Goal: Information Seeking & Learning: Learn about a topic

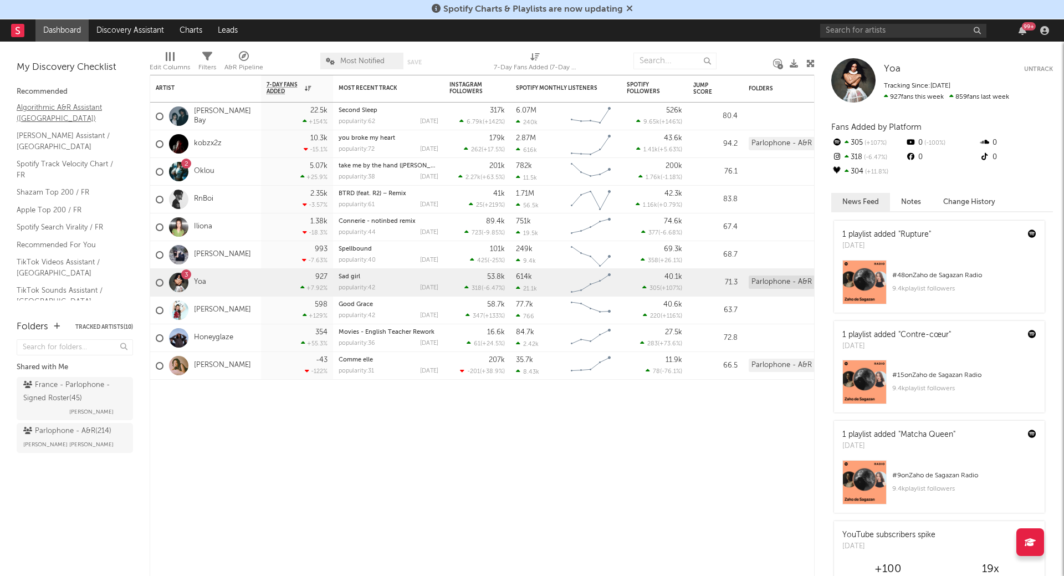
click at [73, 105] on link "Algorithmic A&R Assistant ([GEOGRAPHIC_DATA])" at bounding box center [69, 112] width 105 height 23
click at [61, 186] on link "Shazam Top 200 / FR" at bounding box center [69, 192] width 105 height 12
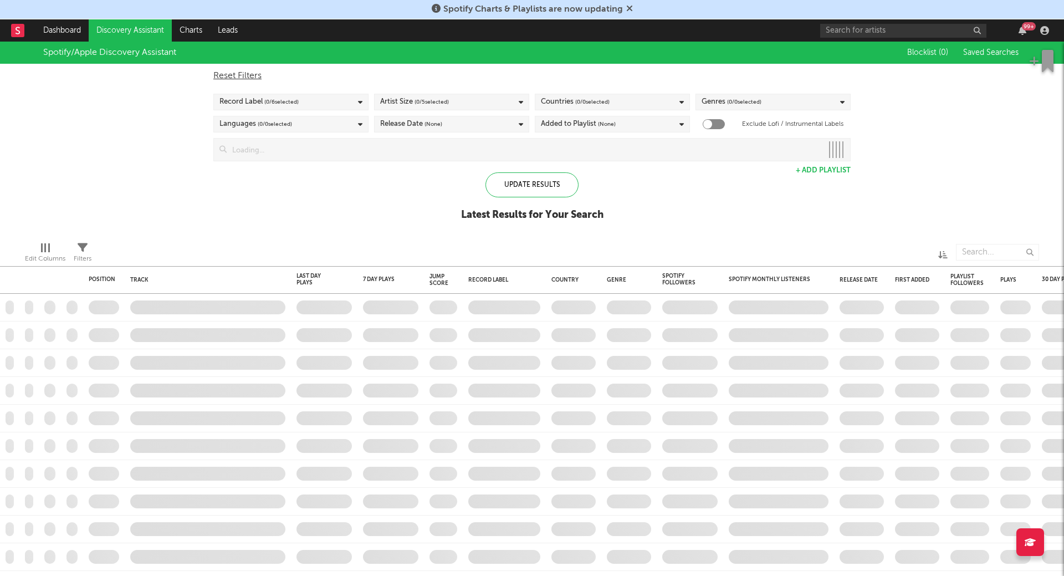
checkbox input "true"
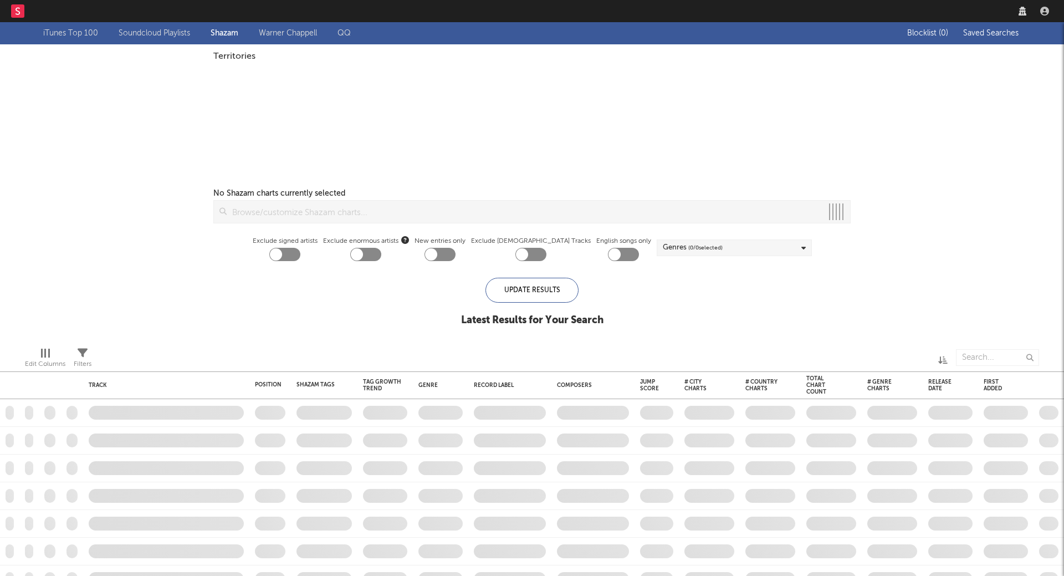
checkbox input "true"
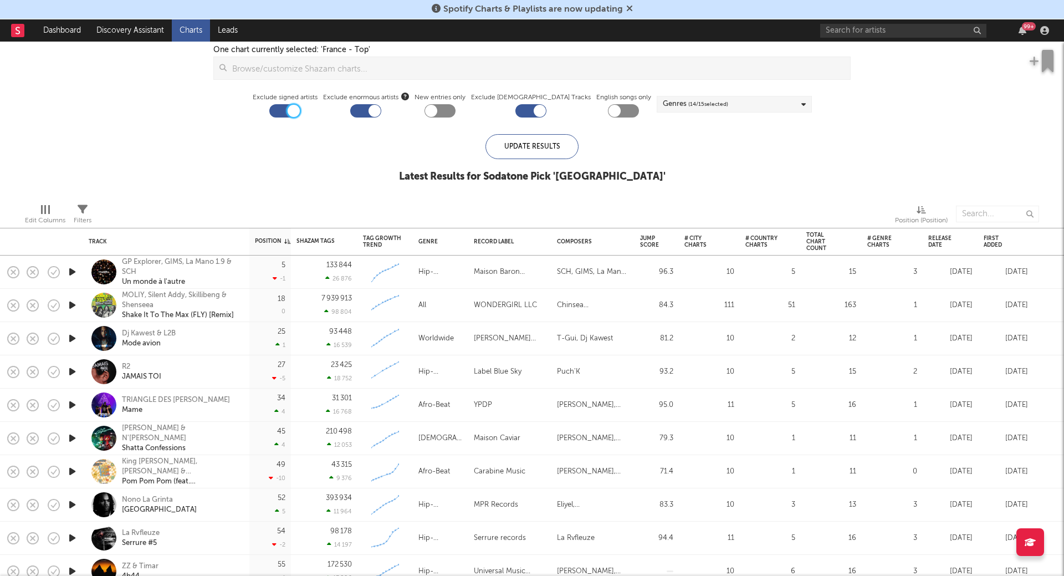
click at [300, 112] on div at bounding box center [294, 111] width 12 height 12
checkbox input "false"
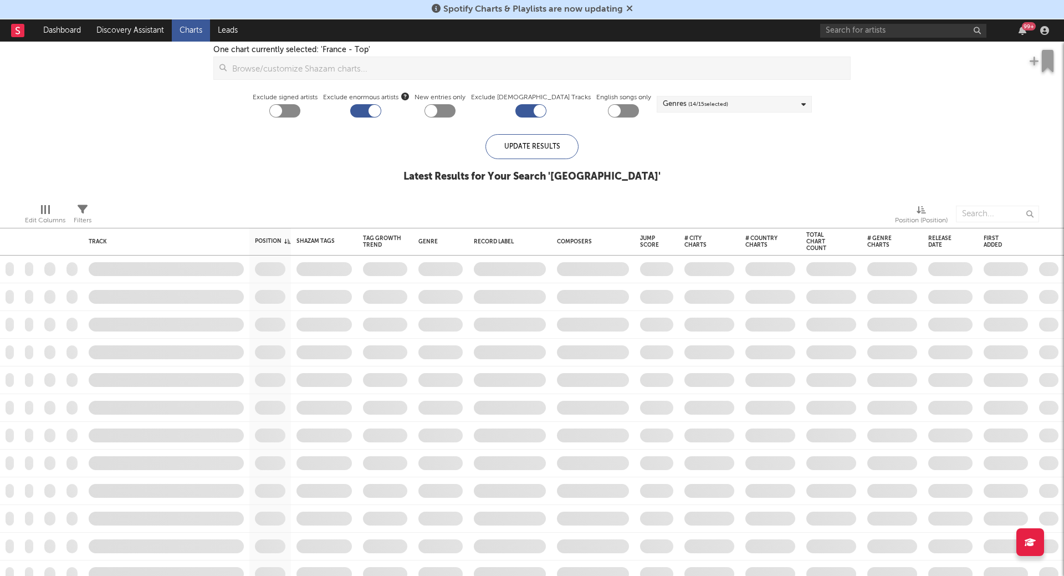
click at [381, 114] on div at bounding box center [375, 111] width 12 height 12
checkbox input "false"
click at [534, 107] on div at bounding box center [530, 110] width 31 height 13
checkbox input "false"
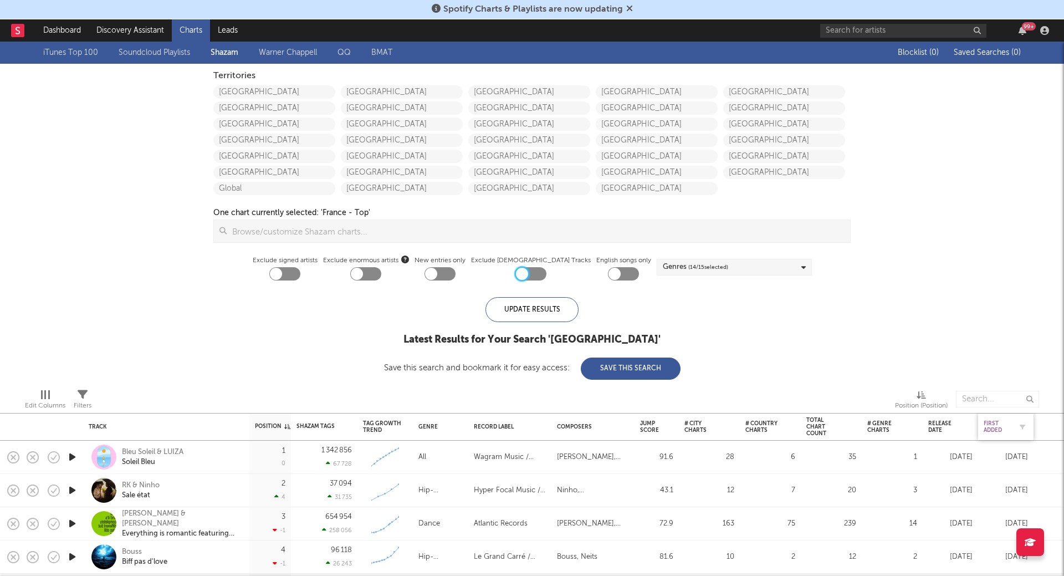
click at [999, 428] on div "First Added" at bounding box center [998, 426] width 28 height 13
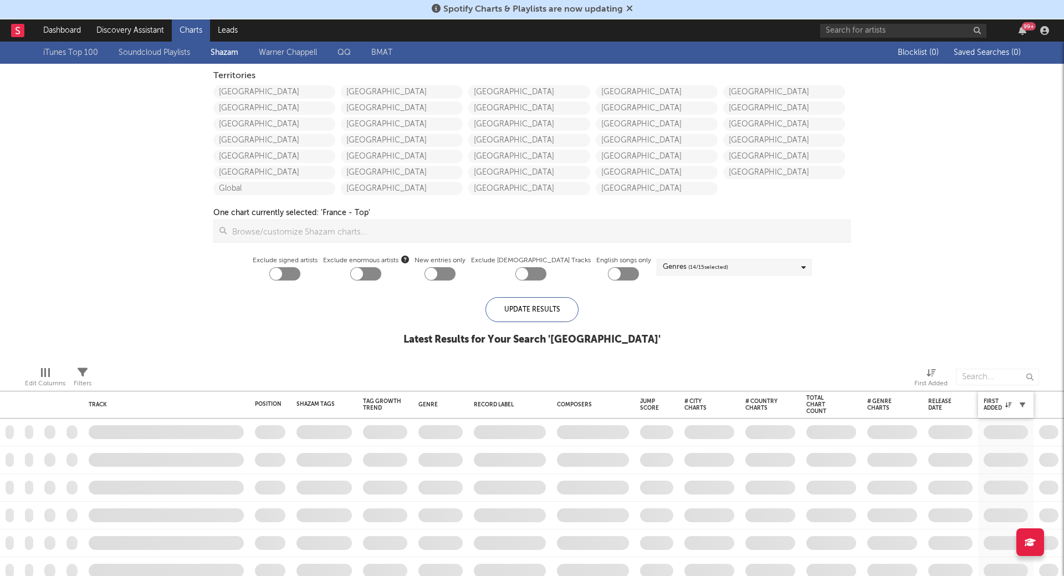
click at [1023, 406] on icon "button" at bounding box center [1023, 405] width 6 height 6
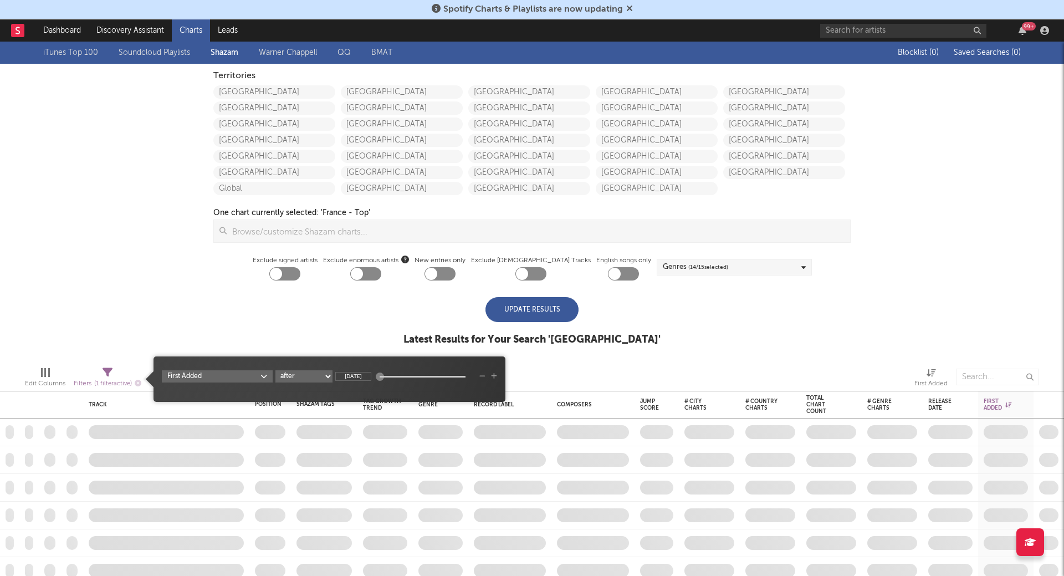
click at [951, 267] on div "iTunes Top 100 Soundcloud Playlists Shazam Warner Chappell QQ BMAT Blocklist ( …" at bounding box center [532, 200] width 1064 height 316
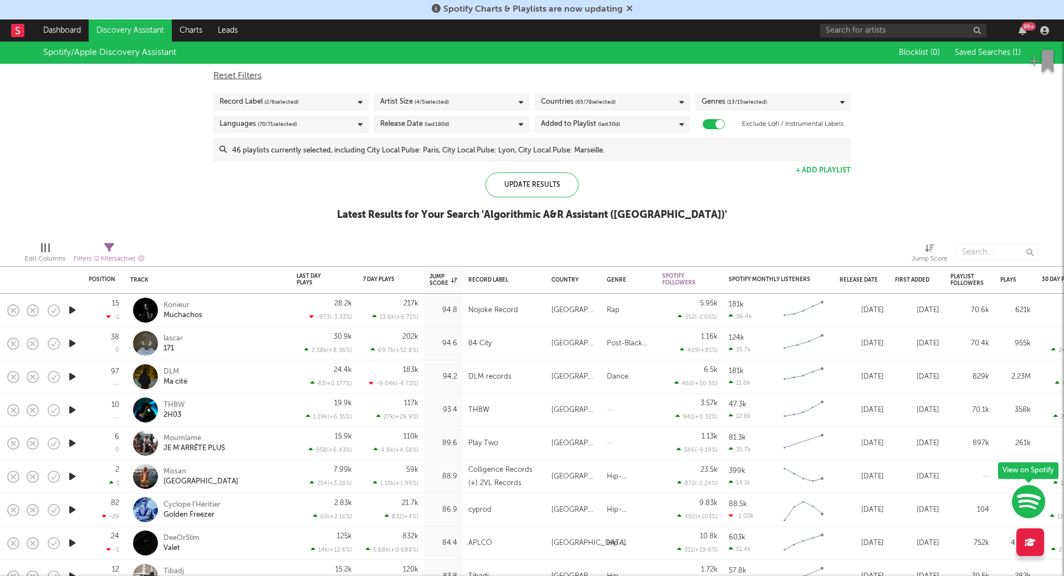
click at [26, 29] on div at bounding box center [23, 30] width 24 height 22
drag, startPoint x: 15, startPoint y: 30, endPoint x: 26, endPoint y: 29, distance: 11.1
click at [26, 29] on div at bounding box center [23, 30] width 24 height 22
click at [22, 31] on rect at bounding box center [17, 30] width 13 height 13
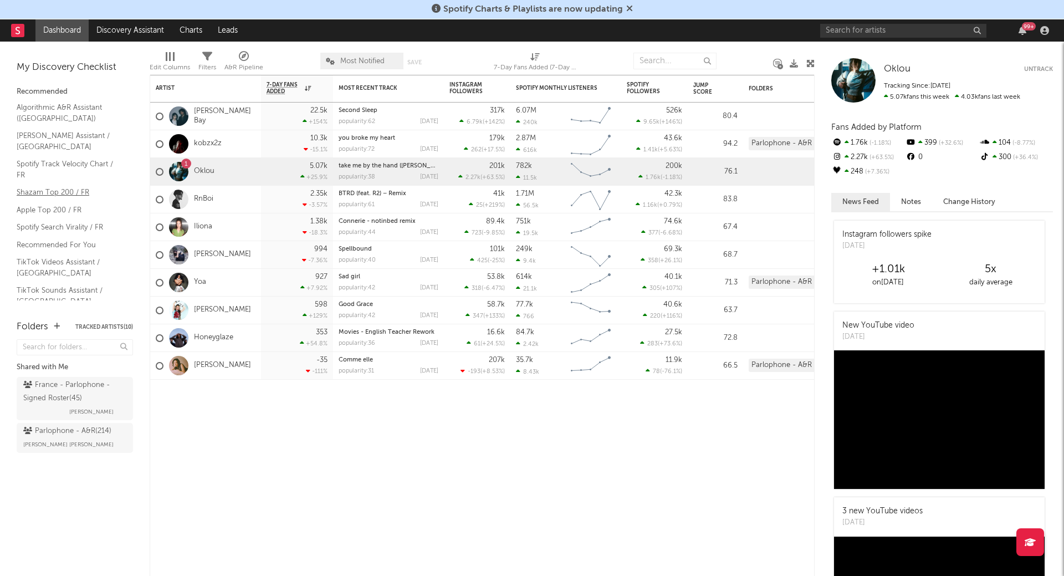
click at [49, 186] on link "Shazam Top 200 / FR" at bounding box center [69, 192] width 105 height 12
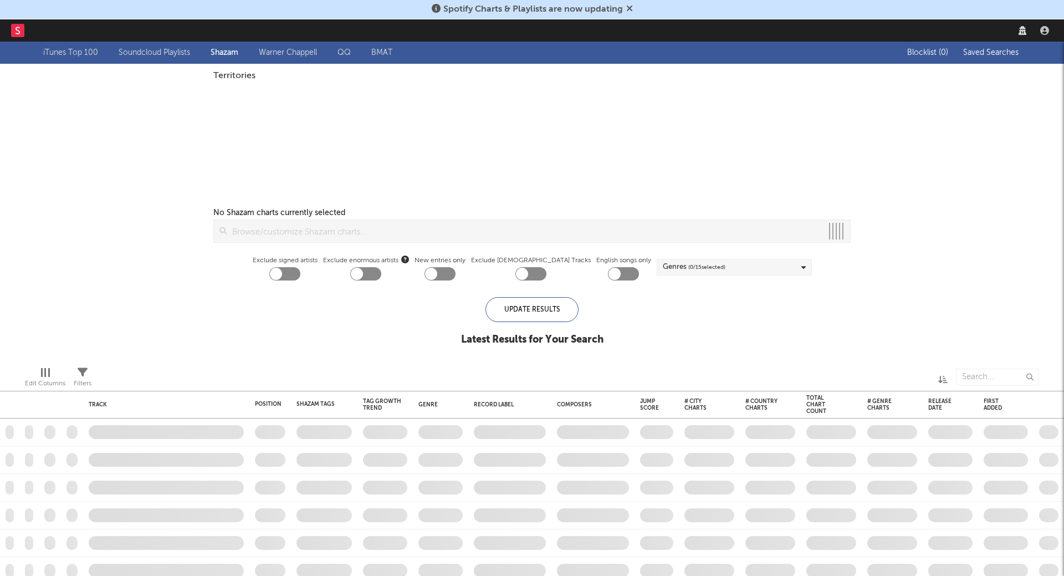
checkbox input "true"
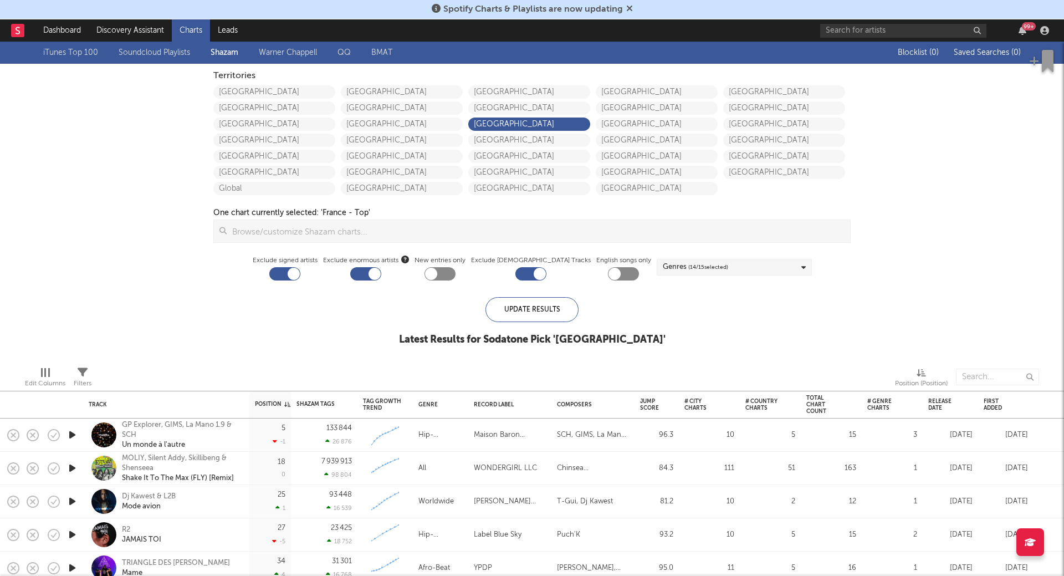
click at [300, 268] on div at bounding box center [294, 274] width 12 height 12
checkbox input "false"
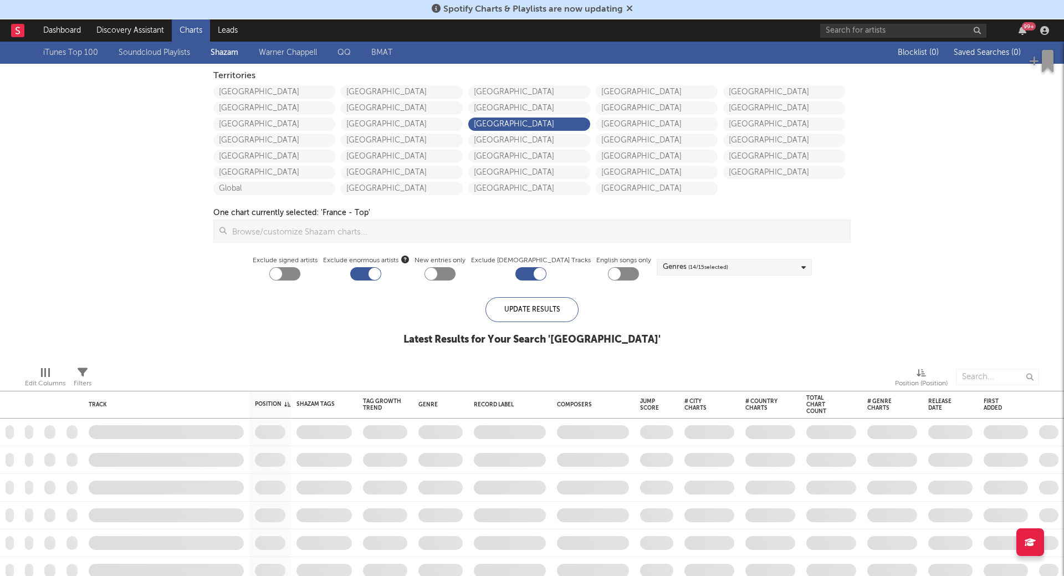
click at [381, 270] on div at bounding box center [365, 273] width 31 height 13
checkbox input "false"
click at [530, 270] on div at bounding box center [530, 273] width 31 height 13
checkbox input "false"
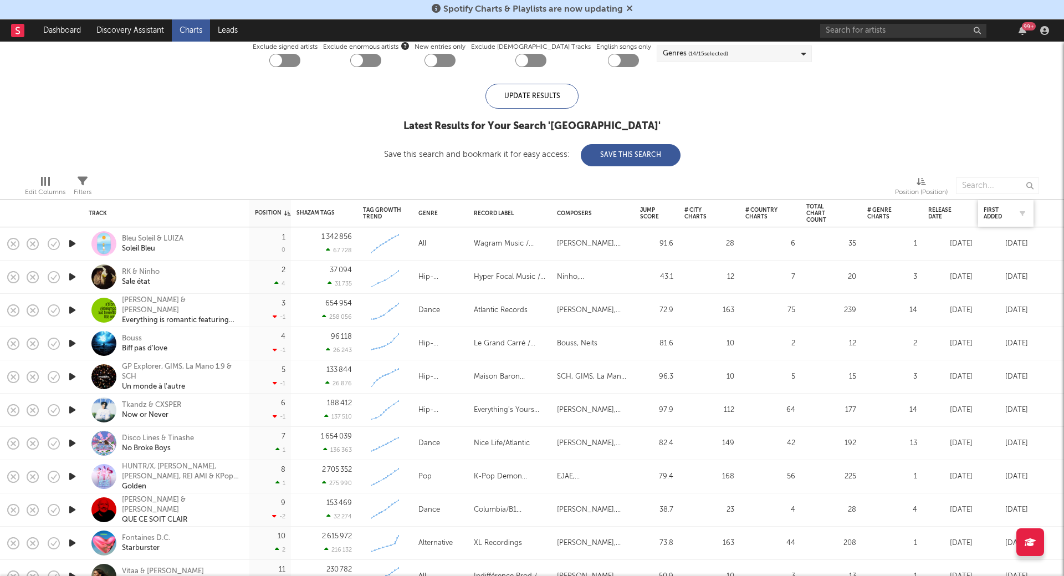
click at [1000, 224] on div "First Added" at bounding box center [1006, 213] width 44 height 23
click at [1012, 221] on div "First Added" at bounding box center [1006, 213] width 44 height 23
click at [1003, 213] on div "First Added" at bounding box center [998, 213] width 28 height 13
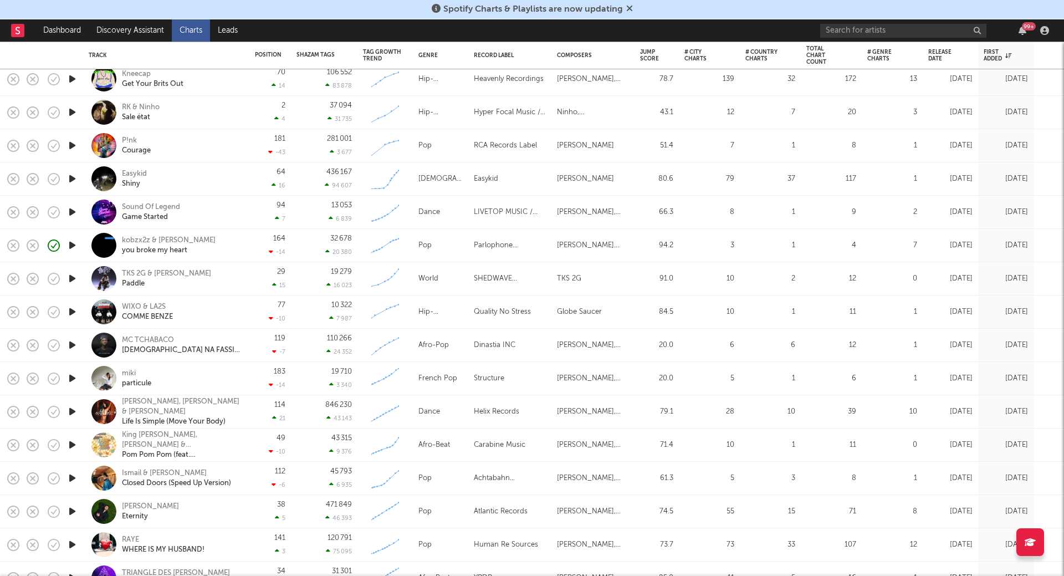
click at [70, 244] on icon "button" at bounding box center [73, 245] width 12 height 14
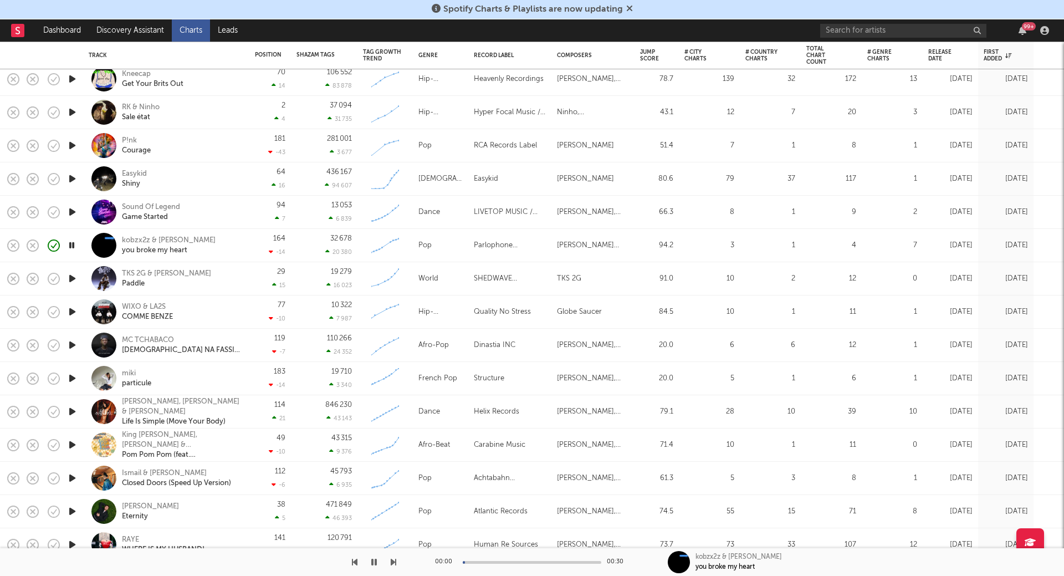
click at [70, 244] on icon "button" at bounding box center [72, 245] width 11 height 14
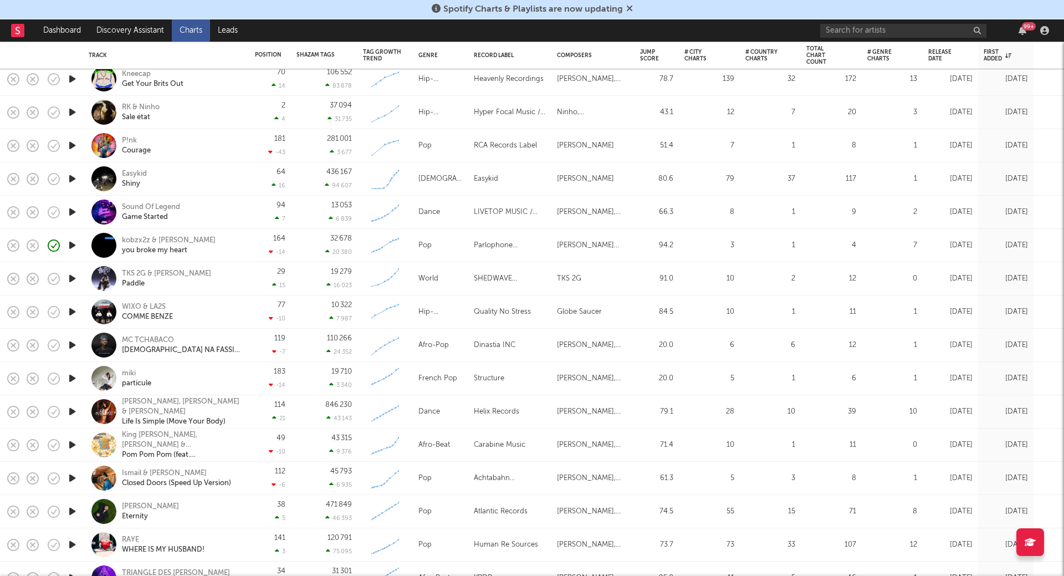
click at [70, 244] on icon "button" at bounding box center [73, 245] width 12 height 14
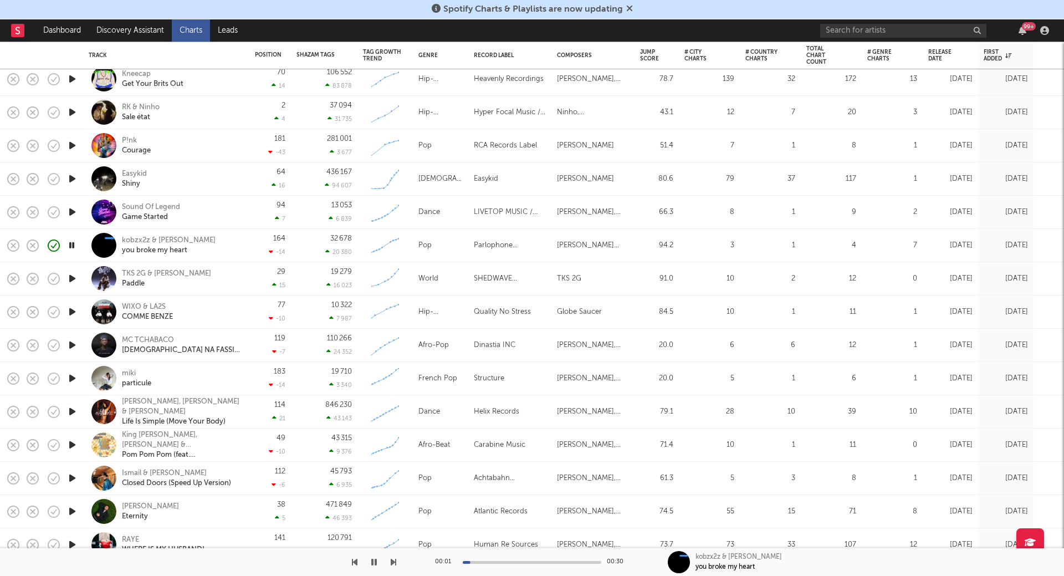
click at [70, 244] on icon "button" at bounding box center [72, 245] width 11 height 14
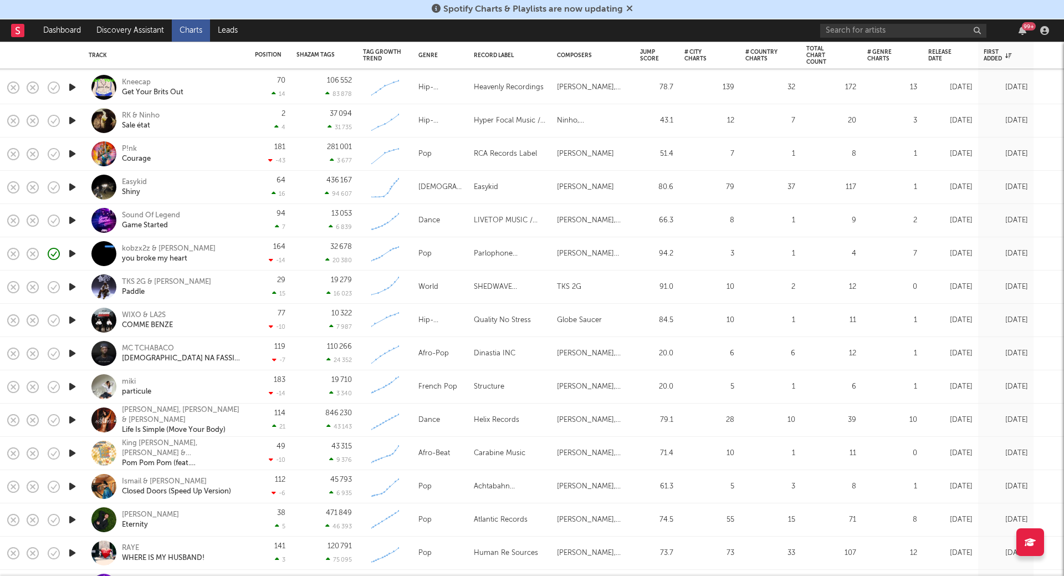
click at [72, 219] on icon "button" at bounding box center [73, 220] width 12 height 14
click at [72, 219] on icon "button" at bounding box center [72, 220] width 11 height 14
click at [71, 188] on icon "button" at bounding box center [73, 187] width 12 height 14
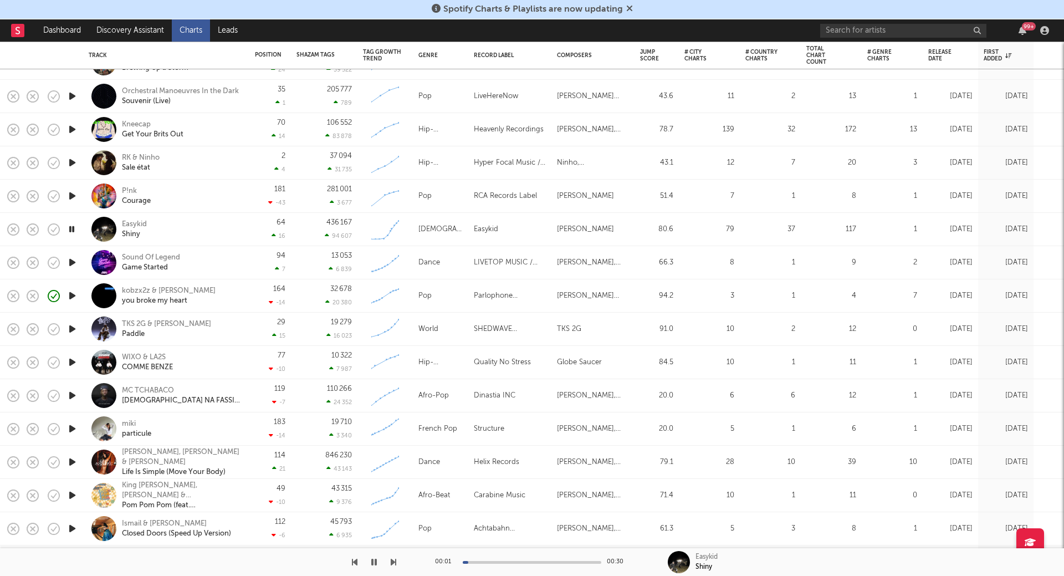
click at [78, 257] on icon "button" at bounding box center [73, 262] width 12 height 14
click at [77, 257] on icon "button" at bounding box center [72, 262] width 11 height 14
click at [70, 232] on icon "button" at bounding box center [73, 229] width 12 height 14
click at [69, 232] on icon "button" at bounding box center [72, 229] width 11 height 14
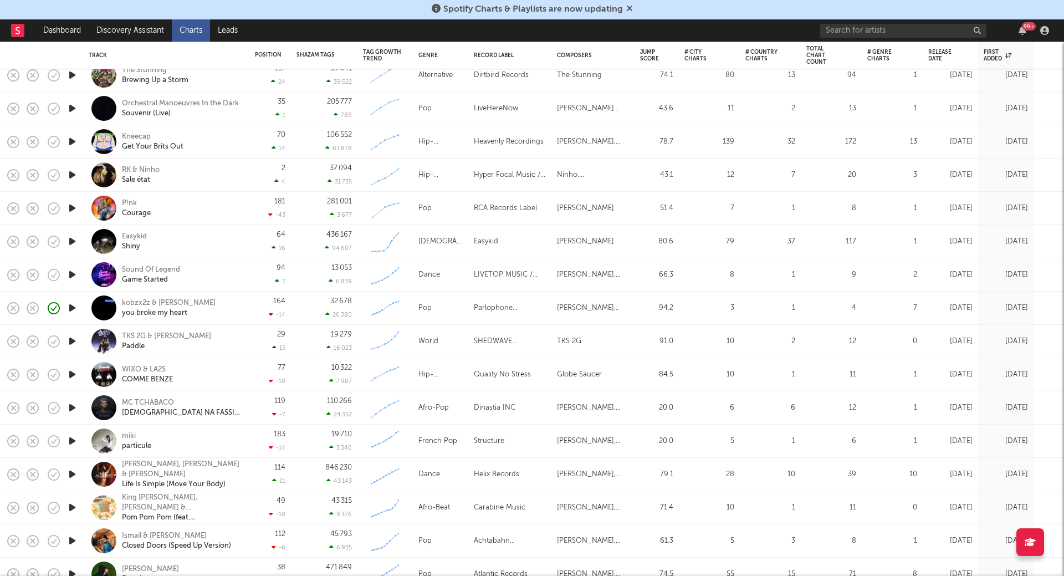
click at [73, 247] on icon "button" at bounding box center [73, 241] width 12 height 14
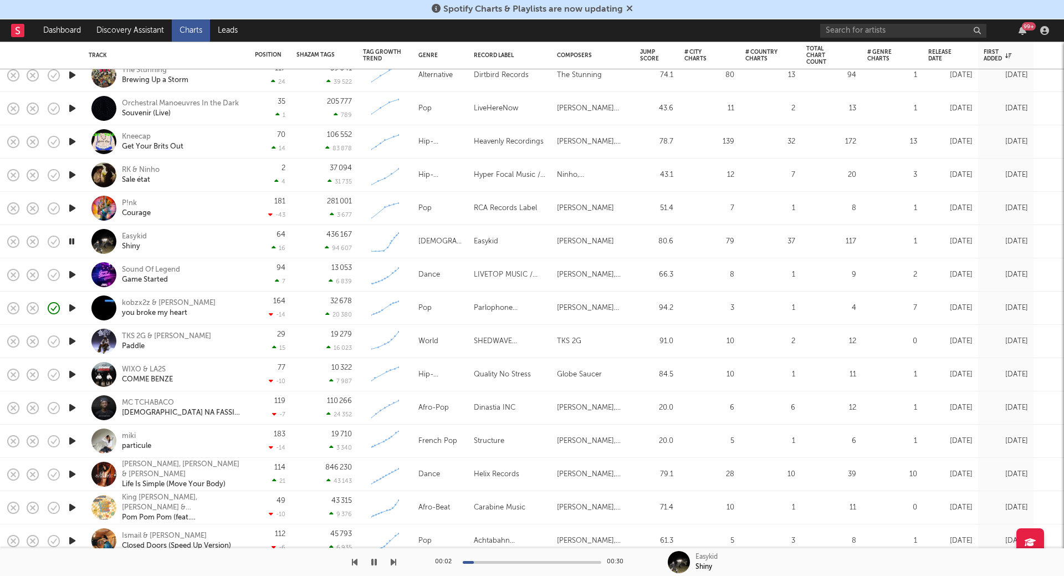
click at [73, 207] on icon "button" at bounding box center [73, 208] width 12 height 14
click at [70, 207] on icon "button" at bounding box center [72, 208] width 11 height 14
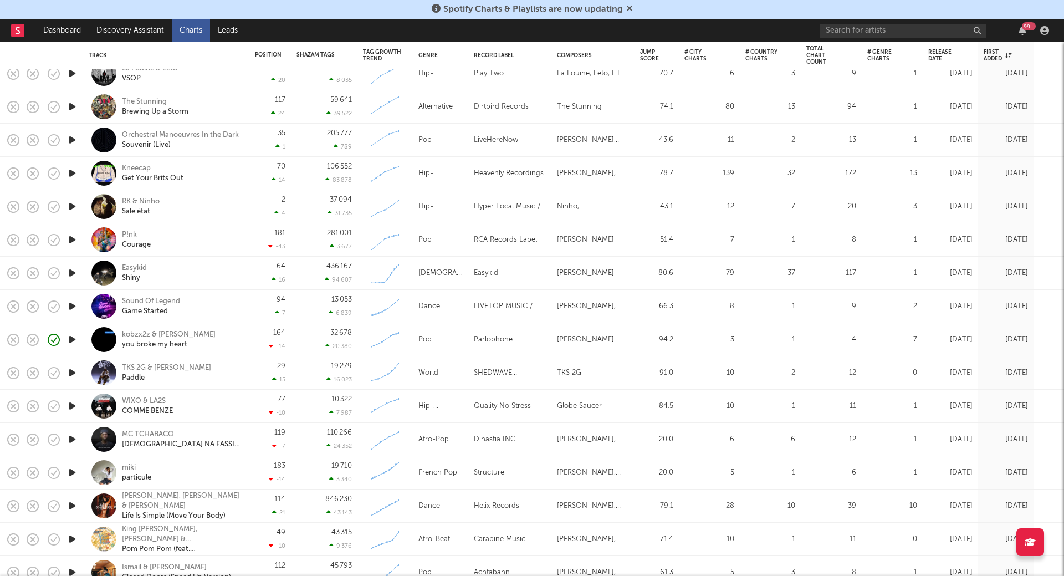
click at [73, 208] on icon "button" at bounding box center [73, 207] width 12 height 14
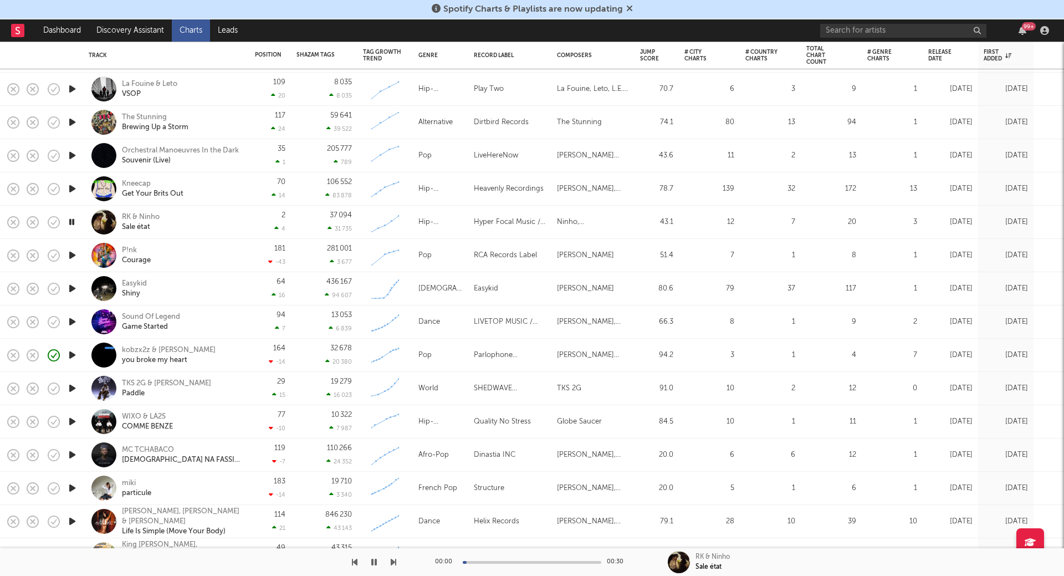
click at [69, 222] on icon "button" at bounding box center [72, 222] width 11 height 14
click at [71, 188] on icon "button" at bounding box center [73, 189] width 12 height 14
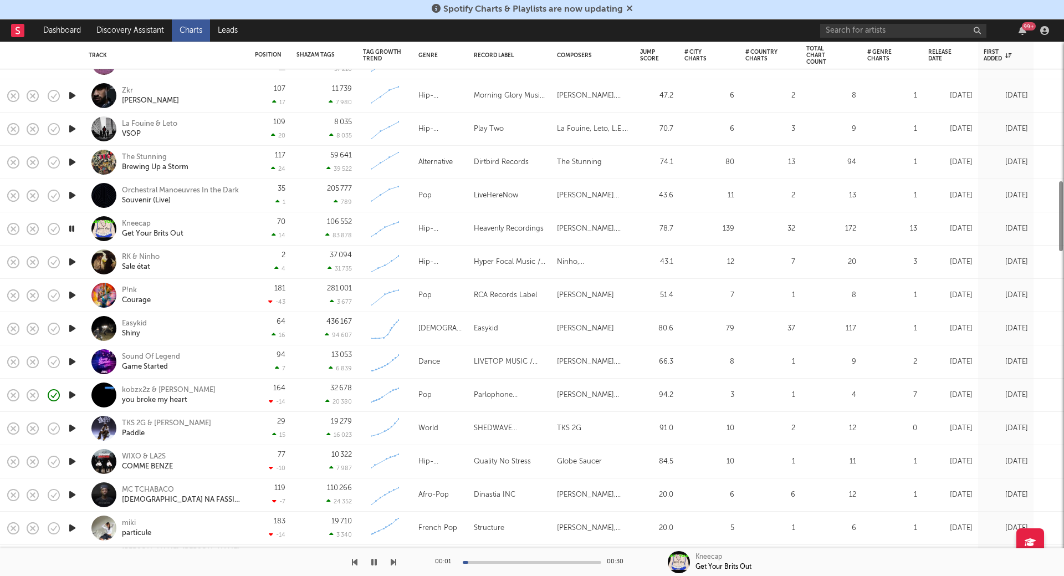
click at [71, 188] on icon "button" at bounding box center [73, 195] width 12 height 14
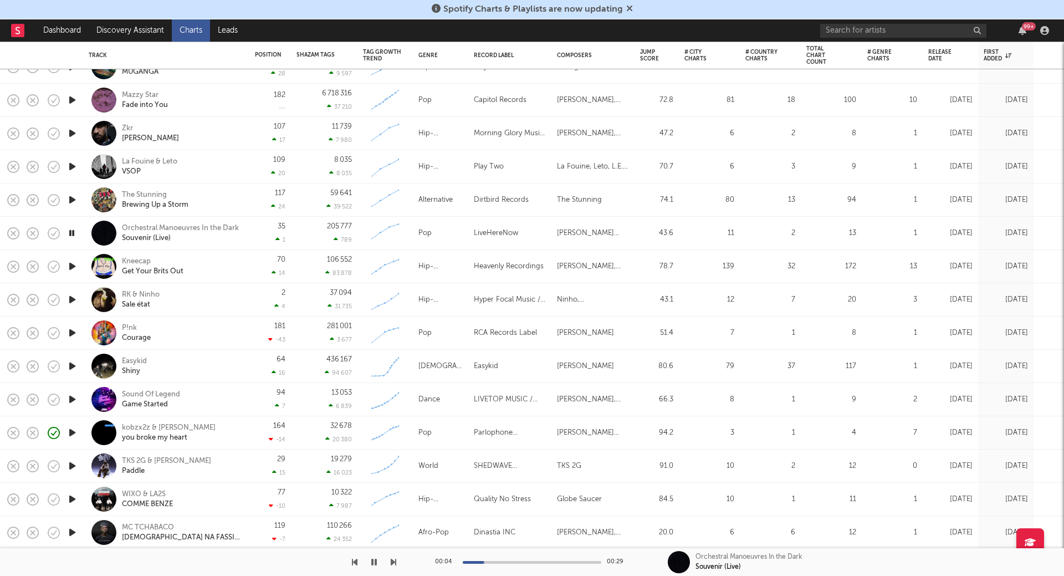
click at [70, 233] on icon "button" at bounding box center [72, 233] width 11 height 14
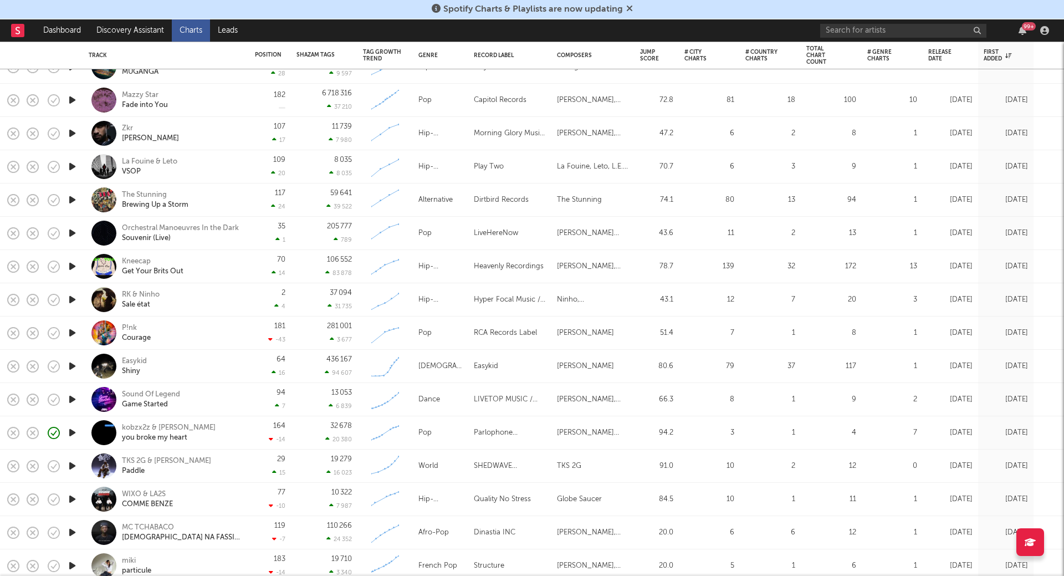
click at [73, 198] on icon "button" at bounding box center [73, 200] width 12 height 14
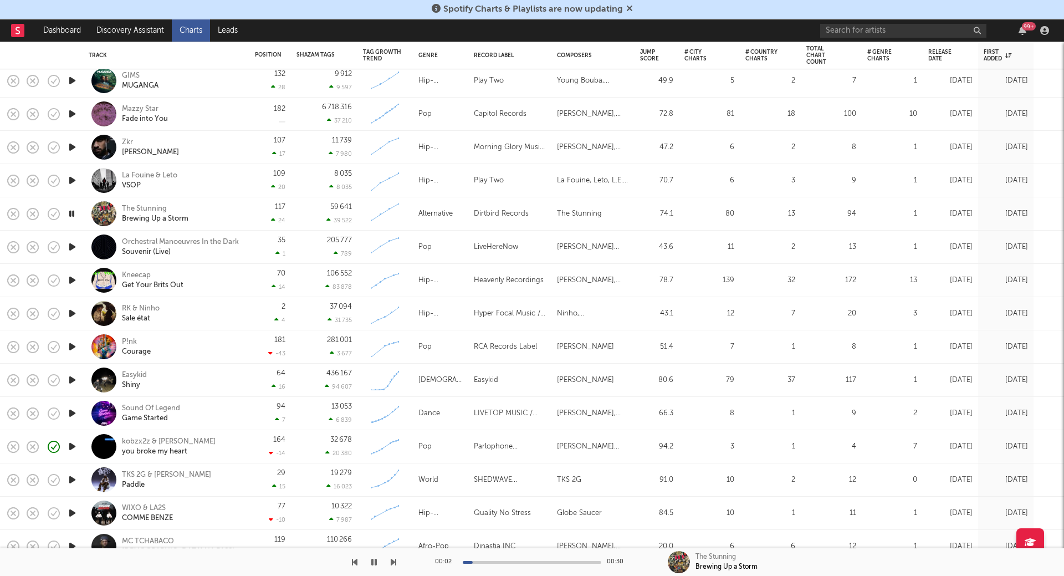
click at [73, 182] on icon "button" at bounding box center [73, 180] width 12 height 14
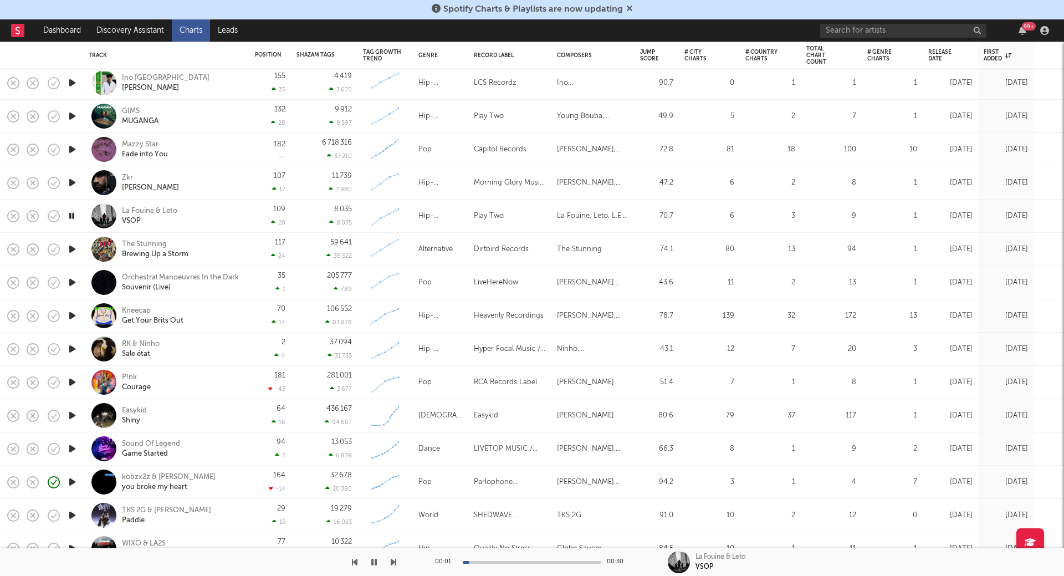
click at [70, 181] on icon "button" at bounding box center [73, 183] width 12 height 14
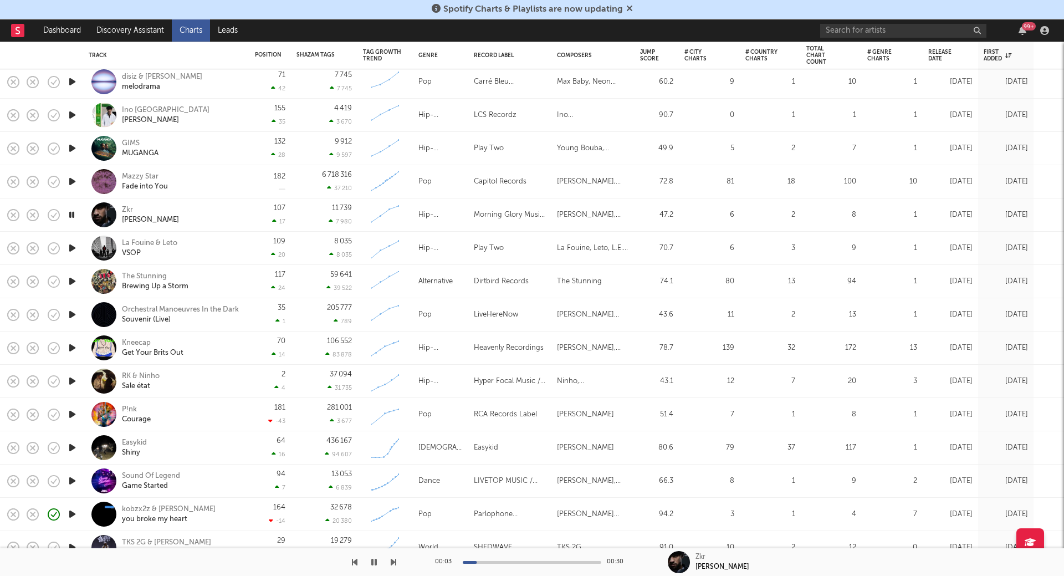
click at [73, 209] on icon "button" at bounding box center [72, 215] width 11 height 14
click at [71, 177] on icon "button" at bounding box center [73, 182] width 12 height 14
click at [71, 177] on icon "button" at bounding box center [72, 182] width 11 height 14
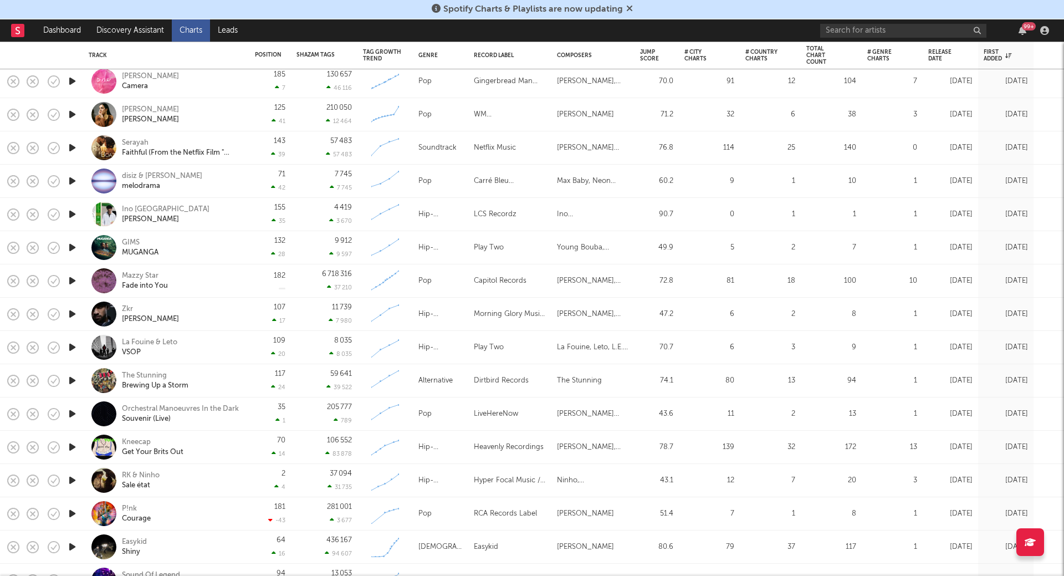
click at [70, 212] on icon "button" at bounding box center [73, 214] width 12 height 14
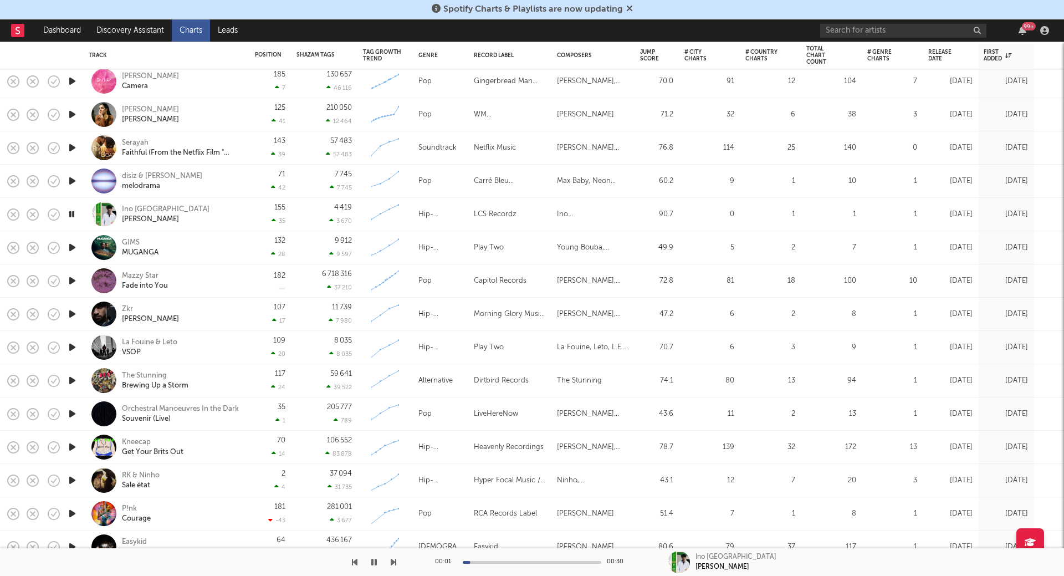
click at [73, 180] on icon "button" at bounding box center [73, 181] width 12 height 14
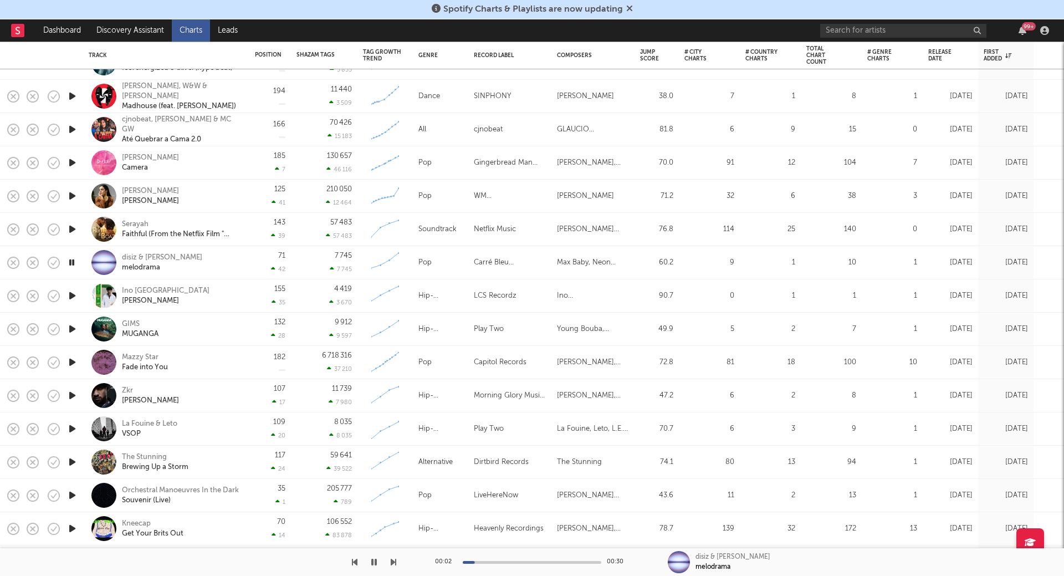
click at [73, 227] on icon "button" at bounding box center [73, 229] width 12 height 14
click at [76, 196] on icon "button" at bounding box center [73, 196] width 12 height 14
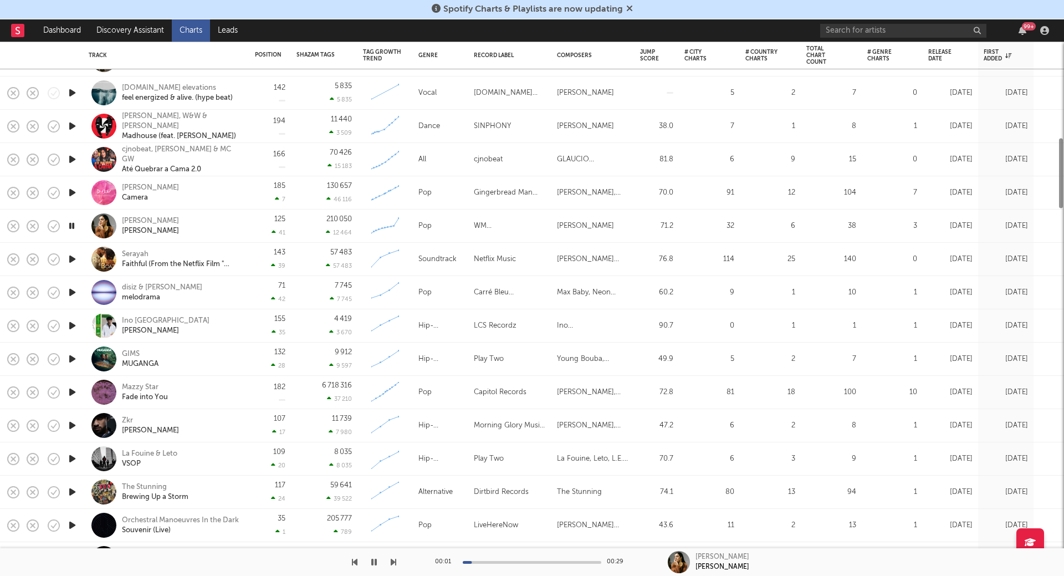
click at [72, 190] on icon "button" at bounding box center [73, 193] width 12 height 14
click at [71, 157] on icon "button" at bounding box center [73, 159] width 12 height 14
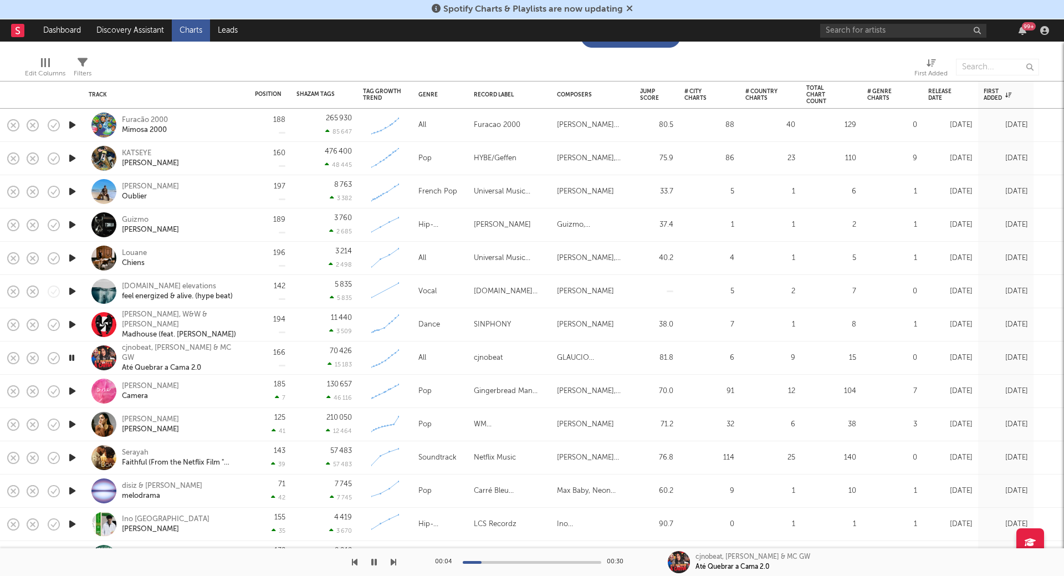
click at [70, 326] on icon "button" at bounding box center [73, 325] width 12 height 14
click at [73, 290] on icon "button" at bounding box center [73, 291] width 12 height 14
click at [75, 162] on icon "button" at bounding box center [73, 158] width 12 height 14
click at [73, 123] on icon "button" at bounding box center [73, 125] width 12 height 14
click at [73, 123] on icon "button" at bounding box center [72, 125] width 11 height 14
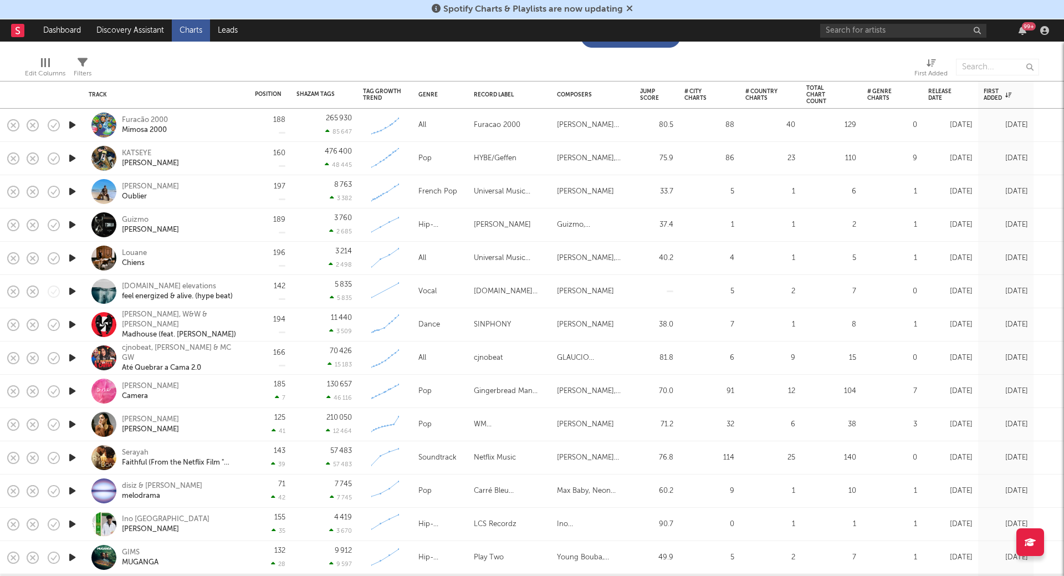
click at [69, 158] on icon "button" at bounding box center [73, 158] width 12 height 14
click at [69, 158] on icon "button" at bounding box center [72, 158] width 11 height 14
click at [74, 186] on icon "button" at bounding box center [73, 192] width 12 height 14
click at [73, 156] on icon "button" at bounding box center [73, 158] width 12 height 14
click at [74, 157] on icon "button" at bounding box center [72, 158] width 11 height 14
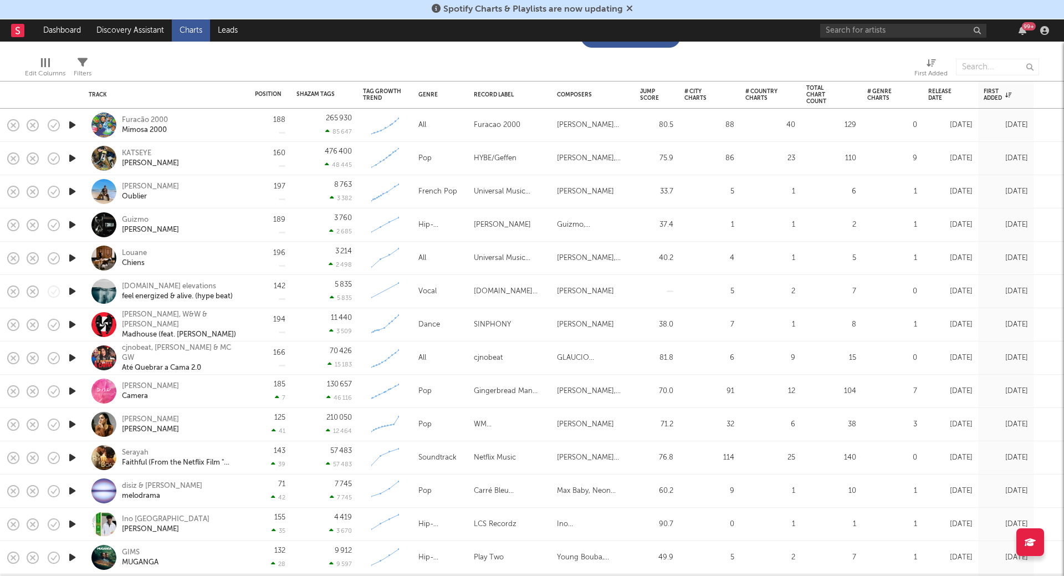
click at [75, 223] on icon "button" at bounding box center [73, 225] width 12 height 14
click at [75, 223] on icon "button" at bounding box center [72, 225] width 11 height 14
click at [75, 291] on icon "button" at bounding box center [73, 291] width 12 height 14
click at [74, 292] on icon "button" at bounding box center [72, 291] width 11 height 14
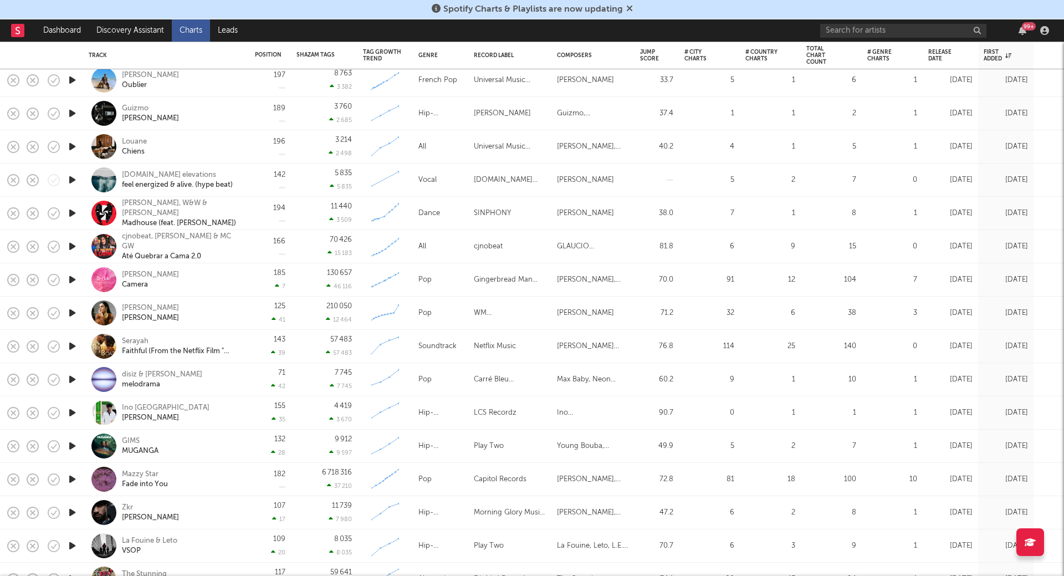
click at [71, 313] on icon "button" at bounding box center [73, 313] width 12 height 14
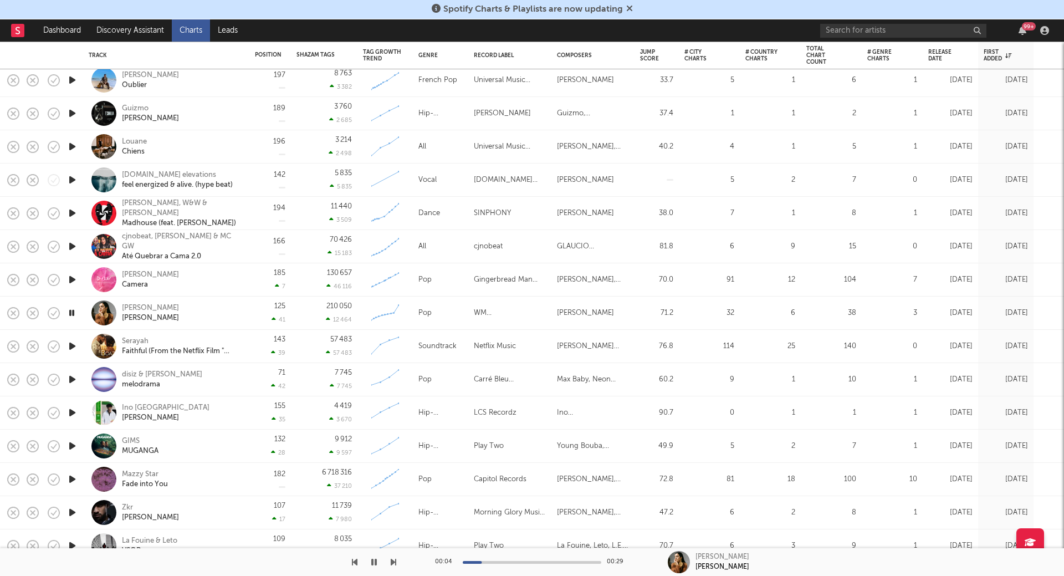
click at [71, 313] on icon "button" at bounding box center [72, 313] width 11 height 14
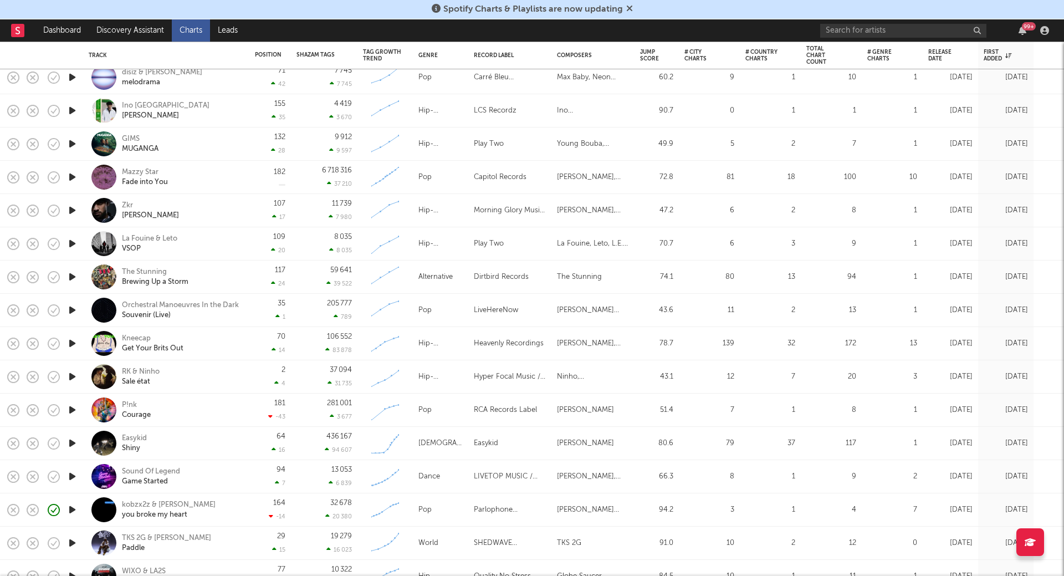
click at [71, 278] on icon "button" at bounding box center [73, 277] width 12 height 14
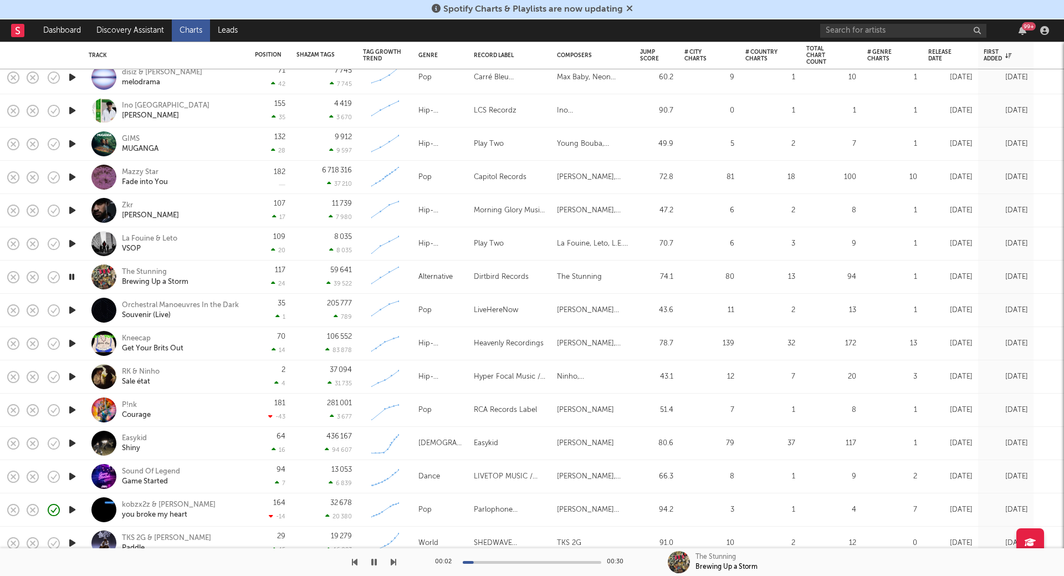
click at [71, 278] on icon "button" at bounding box center [72, 277] width 11 height 14
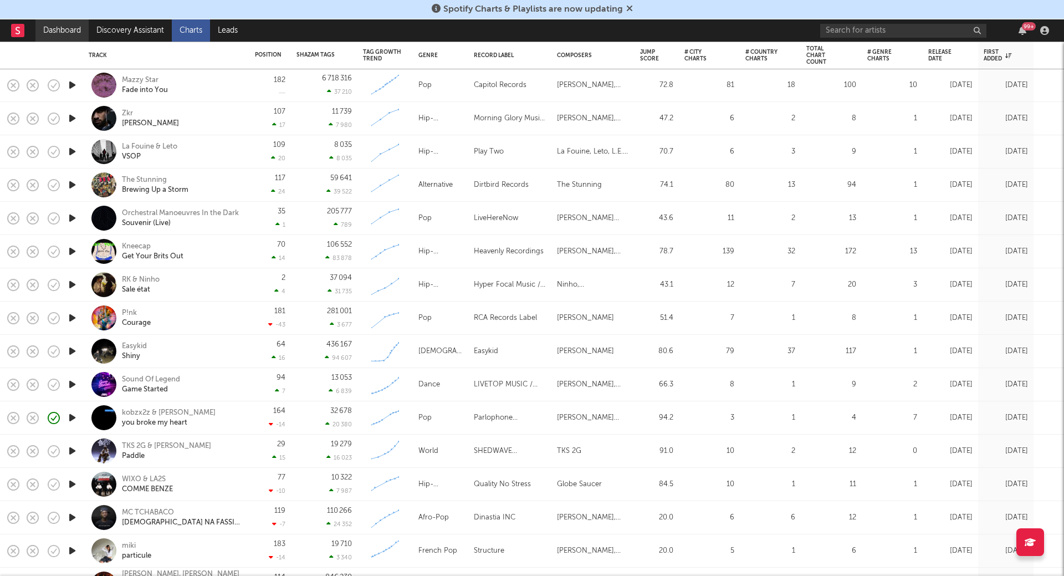
click at [50, 29] on link "Dashboard" at bounding box center [61, 30] width 53 height 22
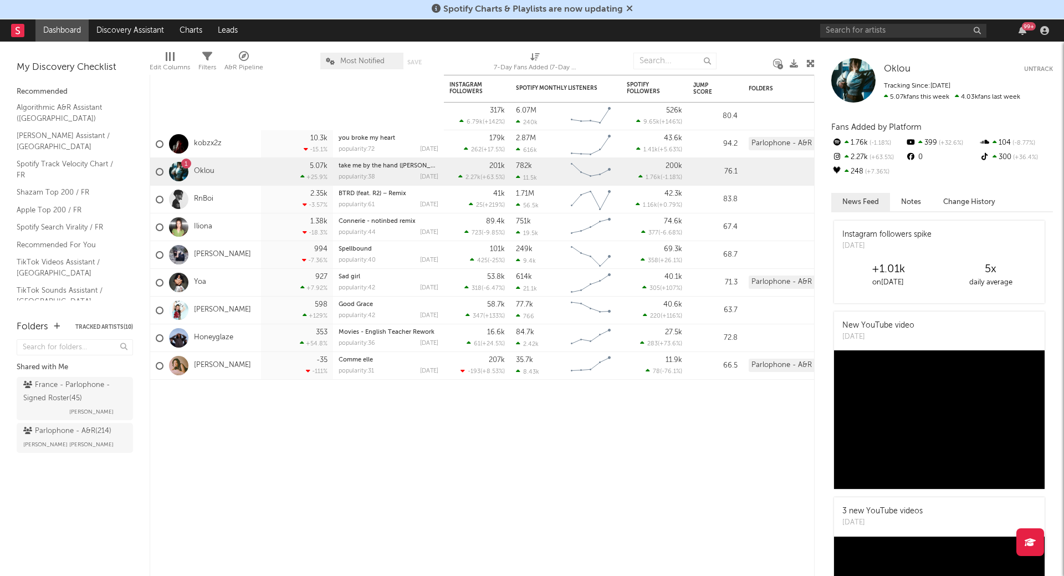
click at [76, 261] on div "Algorithmic A&R Assistant (France) Nielsen Assistant / France Spotify Track Vel…" at bounding box center [75, 204] width 116 height 211
click at [58, 256] on link "TikTok Videos Assistant / France" at bounding box center [69, 267] width 105 height 23
click at [41, 284] on link "TikTok Sounds Assistant / France" at bounding box center [69, 295] width 105 height 23
click at [42, 256] on link "TikTok Videos Assistant / France" at bounding box center [69, 267] width 105 height 23
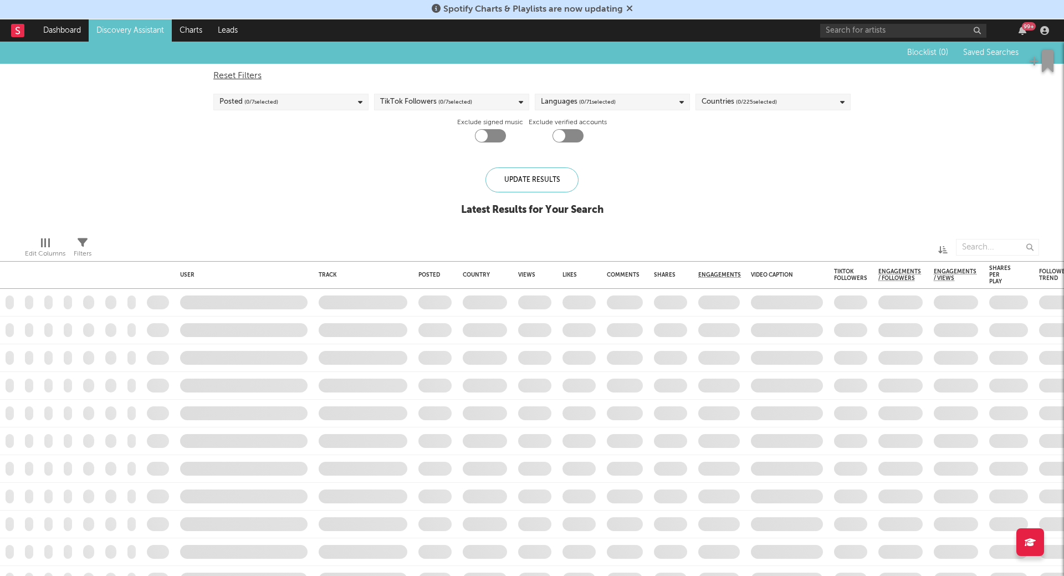
checkbox input "true"
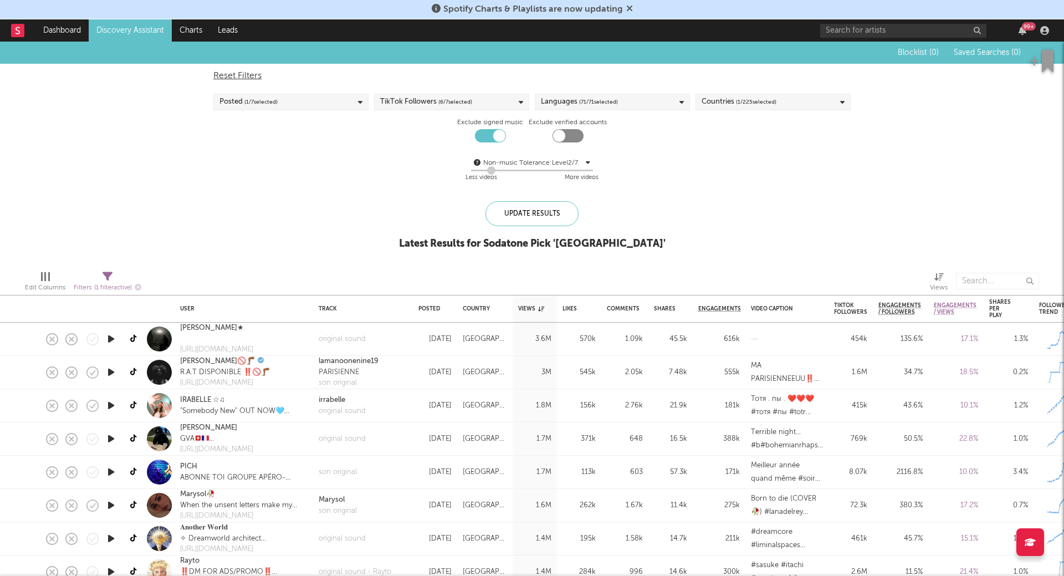
click at [108, 337] on icon "button" at bounding box center [111, 339] width 12 height 14
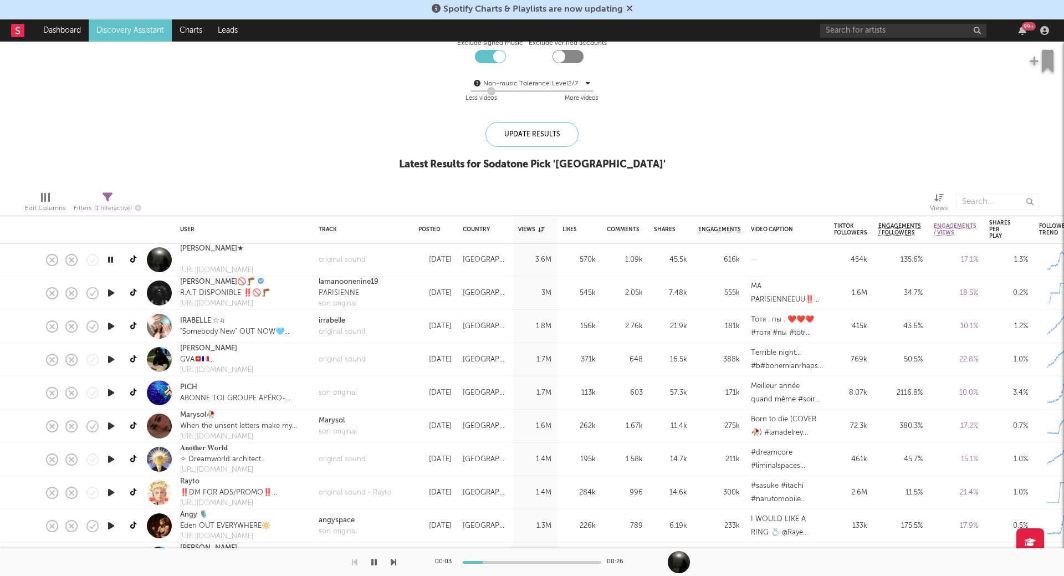
click at [109, 294] on icon "button" at bounding box center [111, 293] width 12 height 14
click at [110, 328] on icon "button" at bounding box center [111, 326] width 12 height 14
click at [112, 356] on icon "button" at bounding box center [111, 359] width 12 height 14
click at [109, 392] on icon "button" at bounding box center [111, 393] width 12 height 14
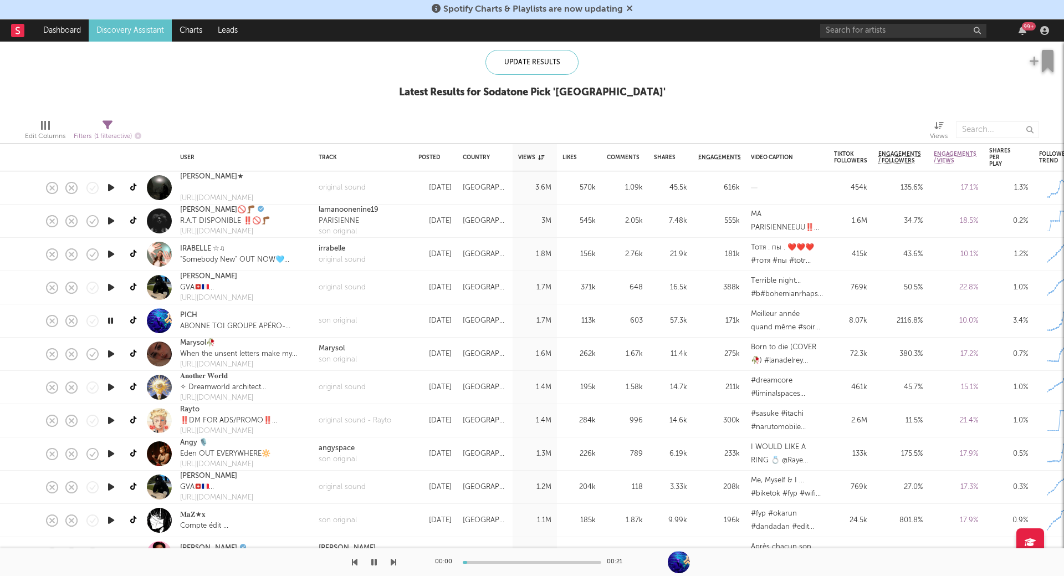
click at [110, 352] on icon "button" at bounding box center [111, 354] width 12 height 14
click at [114, 388] on icon "button" at bounding box center [111, 387] width 12 height 14
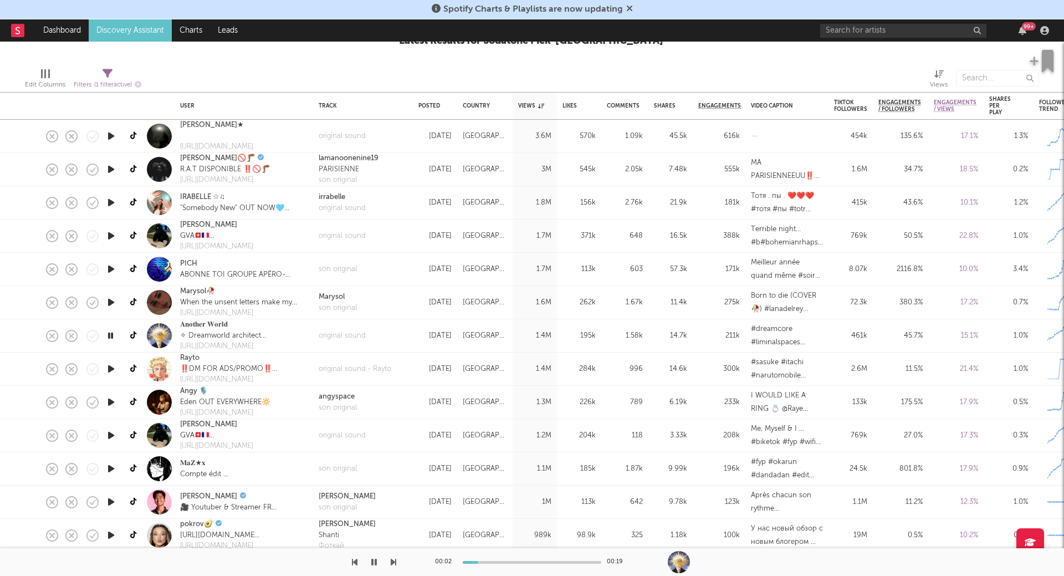
click at [111, 337] on icon "button" at bounding box center [110, 336] width 11 height 14
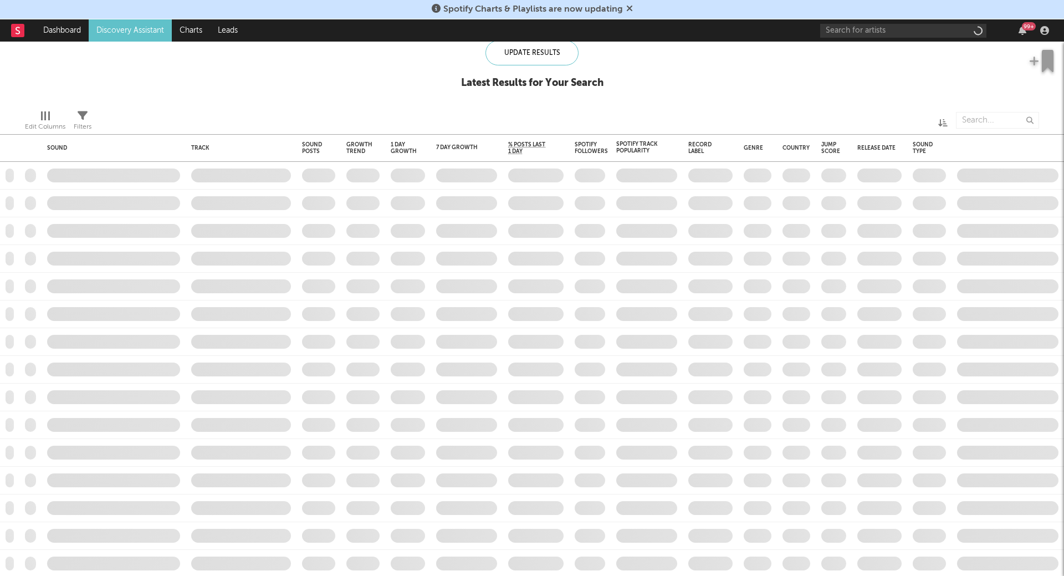
checkbox input "true"
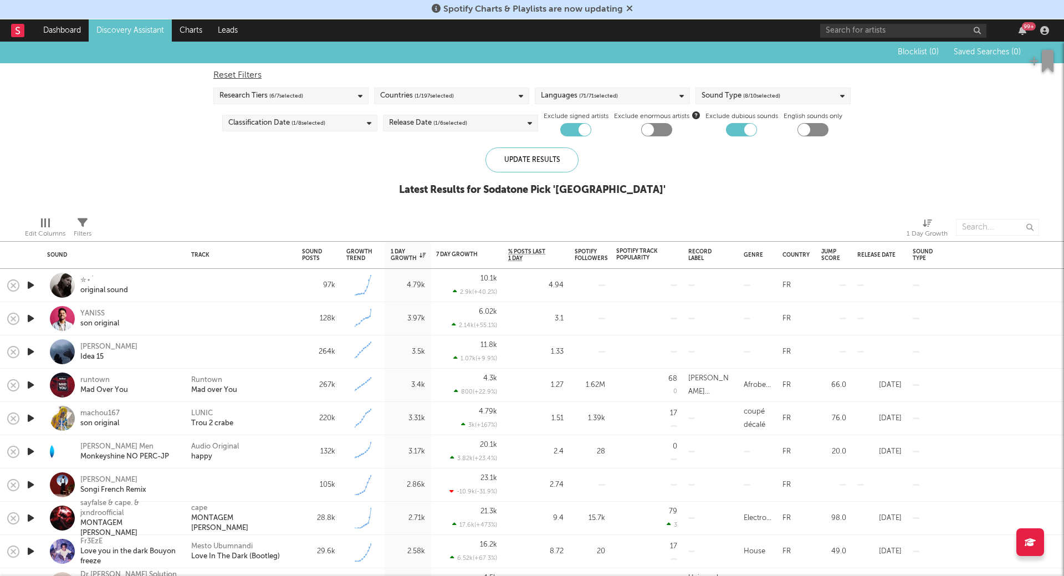
click at [34, 285] on icon "button" at bounding box center [31, 285] width 12 height 14
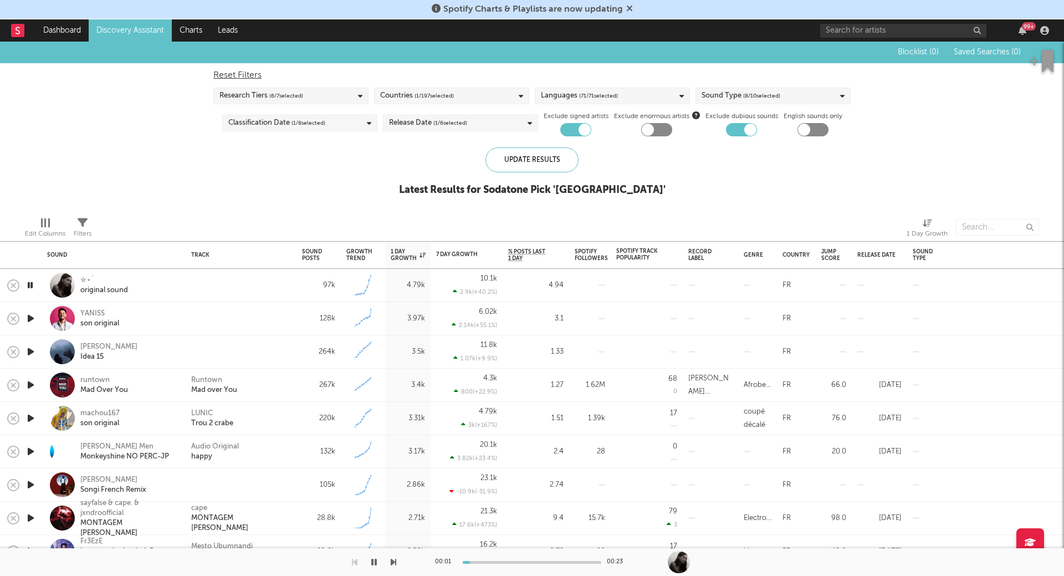
click at [28, 286] on icon "button" at bounding box center [30, 285] width 11 height 14
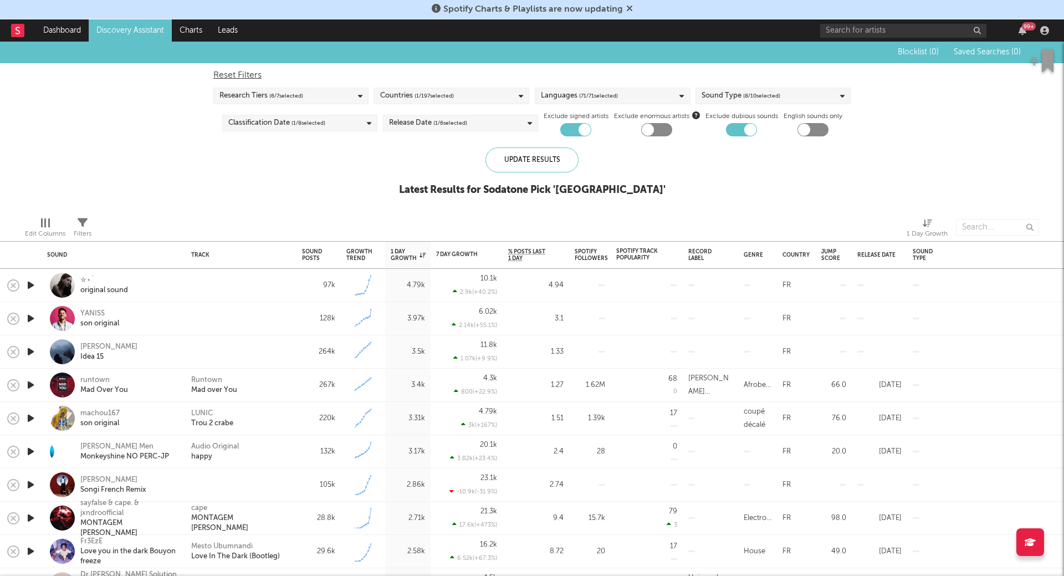
click at [31, 320] on icon "button" at bounding box center [31, 318] width 12 height 14
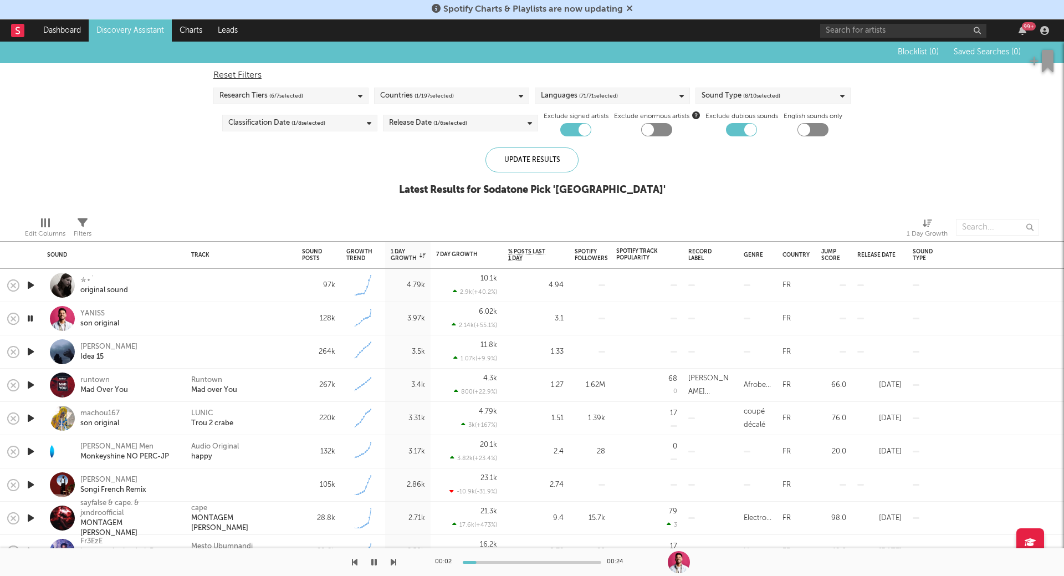
click at [31, 351] on icon "button" at bounding box center [31, 352] width 12 height 14
click at [30, 386] on icon "button" at bounding box center [31, 385] width 12 height 14
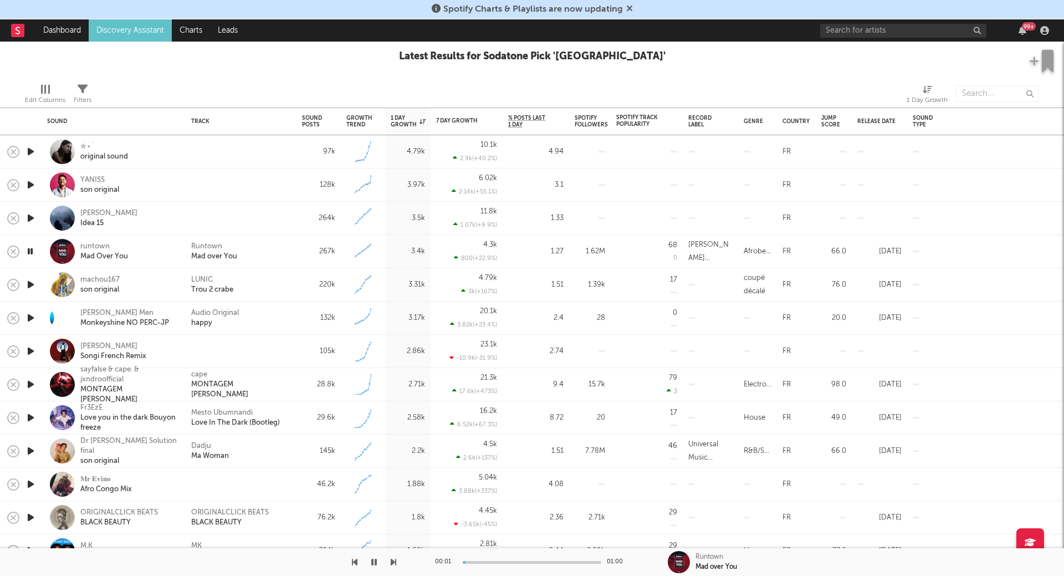
click at [29, 283] on icon "button" at bounding box center [31, 285] width 12 height 14
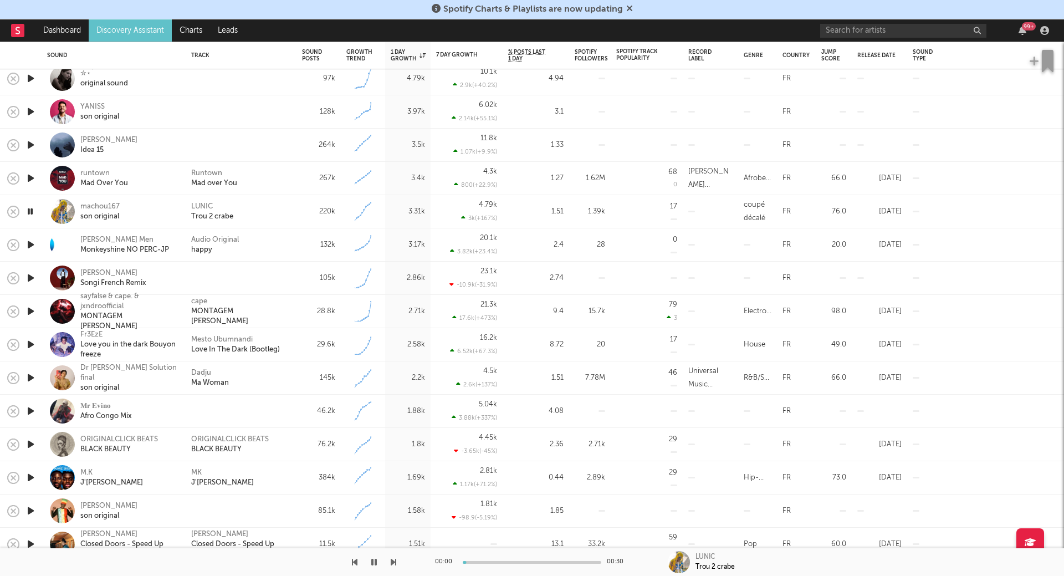
click at [30, 247] on icon "button" at bounding box center [31, 245] width 12 height 14
click at [28, 277] on icon "button" at bounding box center [31, 278] width 12 height 14
click at [32, 308] on icon "button" at bounding box center [31, 311] width 12 height 14
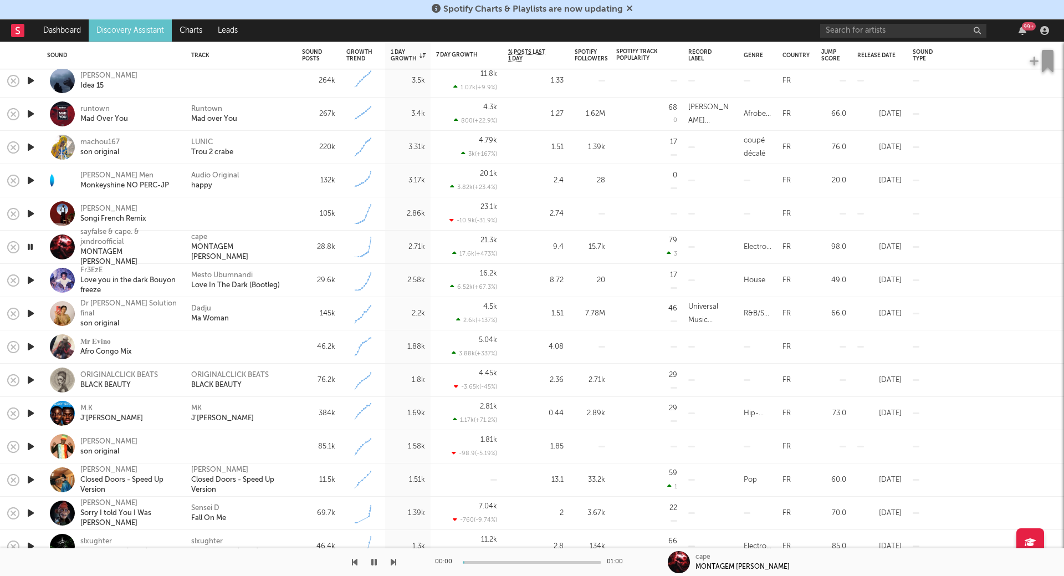
click at [29, 277] on icon "button" at bounding box center [31, 280] width 12 height 14
drag, startPoint x: 31, startPoint y: 311, endPoint x: 29, endPoint y: 304, distance: 6.9
click at [29, 304] on div at bounding box center [30, 313] width 22 height 33
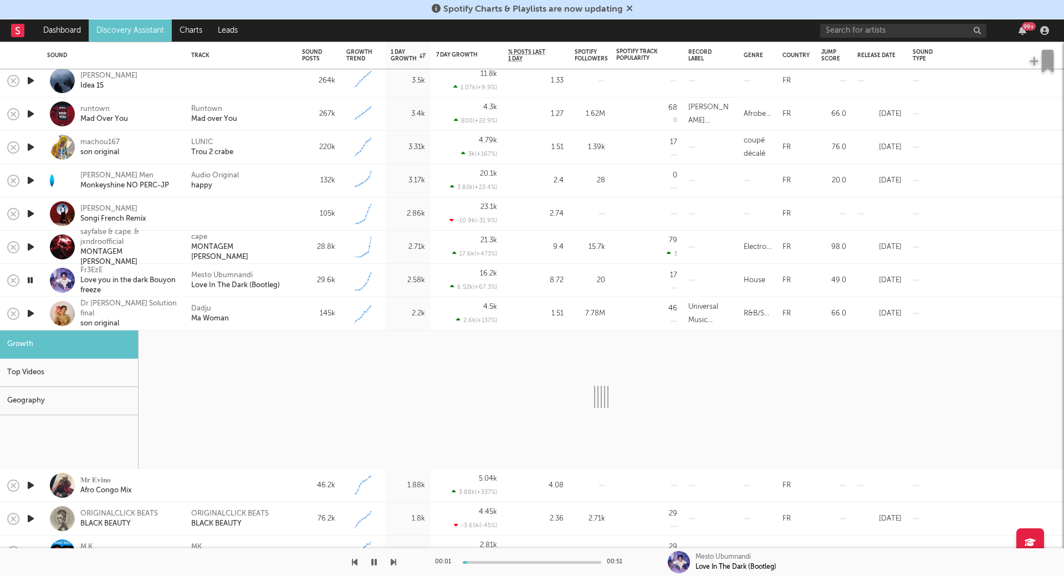
click at [29, 304] on div at bounding box center [30, 313] width 22 height 33
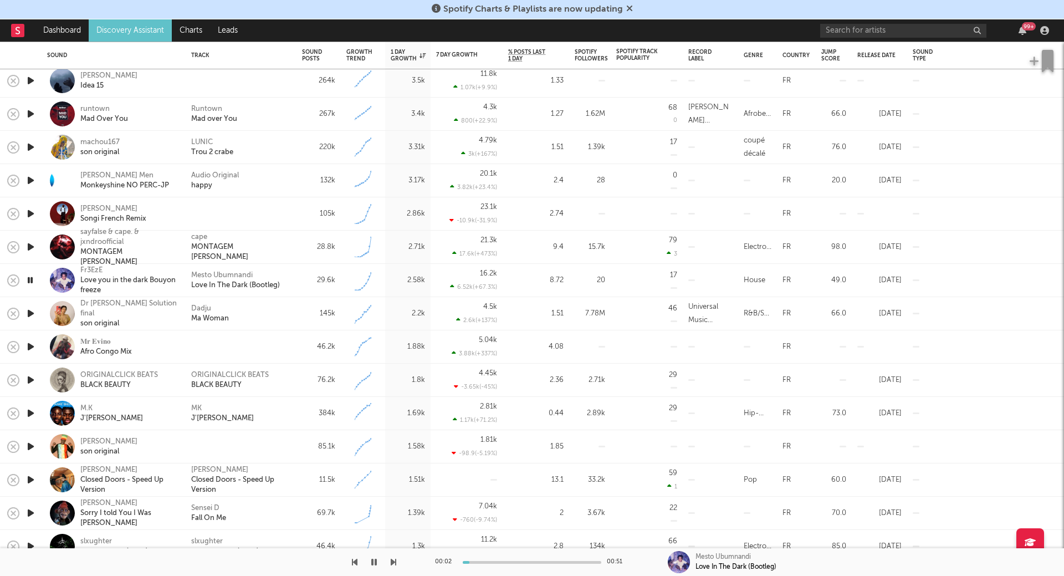
click at [29, 318] on icon "button" at bounding box center [31, 313] width 12 height 14
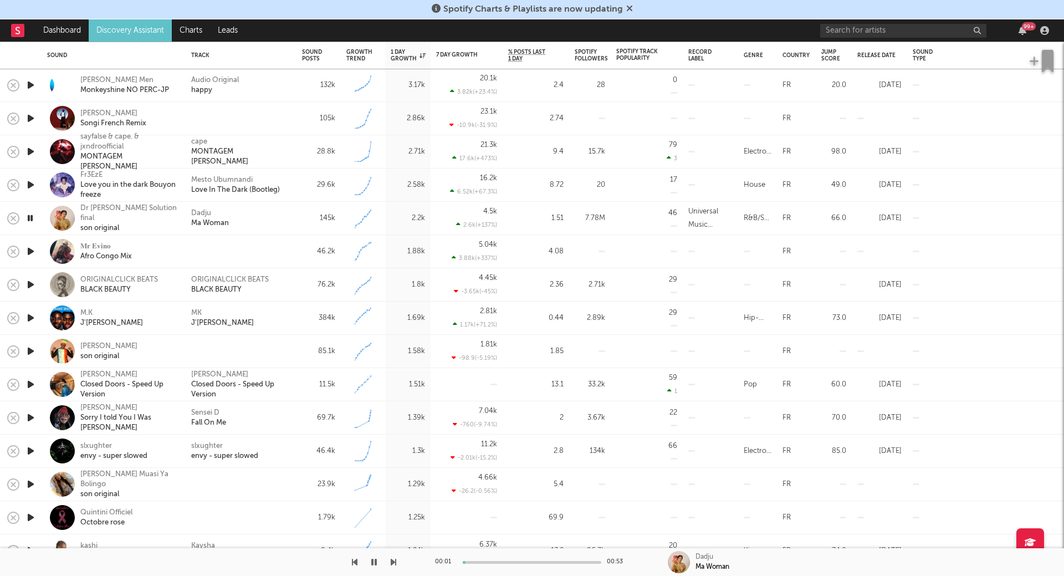
click at [30, 252] on icon "button" at bounding box center [31, 251] width 12 height 14
click at [30, 285] on icon "button" at bounding box center [31, 285] width 12 height 14
click at [29, 316] on icon "button" at bounding box center [31, 318] width 12 height 14
click at [30, 354] on icon "button" at bounding box center [31, 351] width 12 height 14
click at [30, 387] on icon "button" at bounding box center [31, 384] width 12 height 14
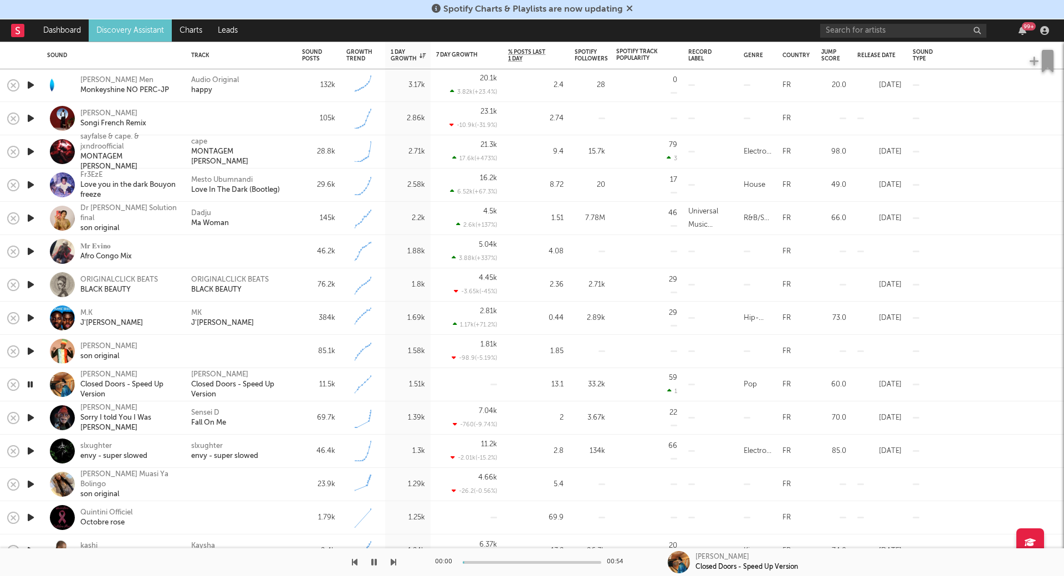
click at [31, 412] on icon "button" at bounding box center [31, 418] width 12 height 14
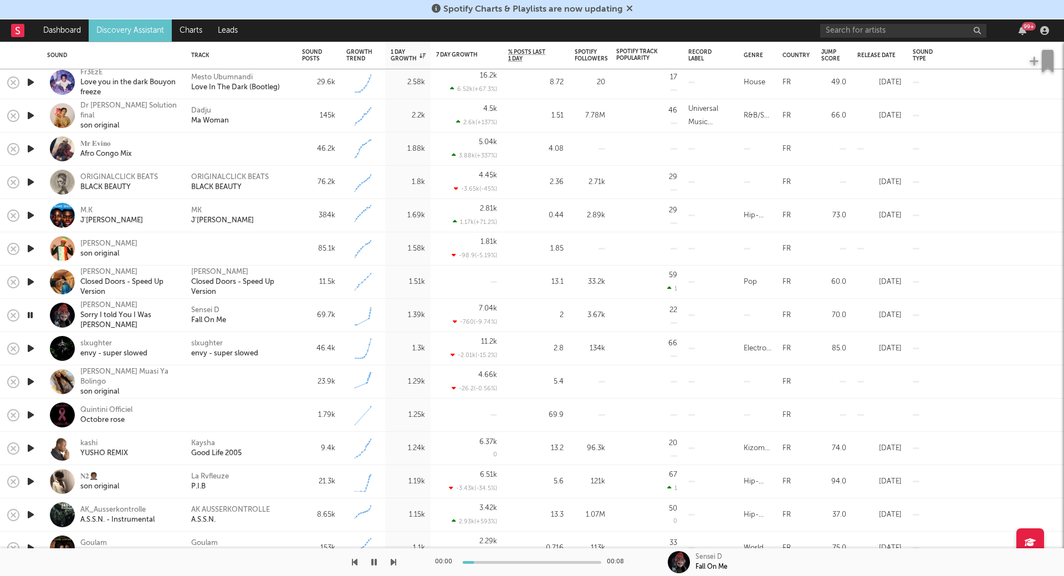
click at [32, 347] on icon "button" at bounding box center [31, 348] width 12 height 14
click at [33, 380] on icon "button" at bounding box center [31, 382] width 12 height 14
click at [31, 413] on icon "button" at bounding box center [31, 415] width 12 height 14
click at [30, 411] on icon "button" at bounding box center [30, 415] width 11 height 14
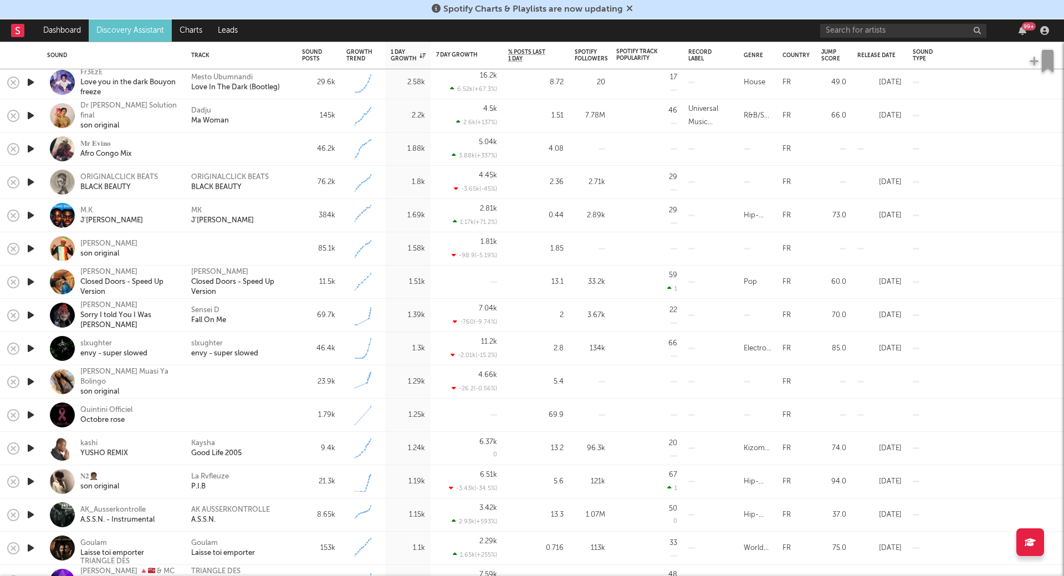
click at [30, 212] on icon "button" at bounding box center [31, 215] width 12 height 14
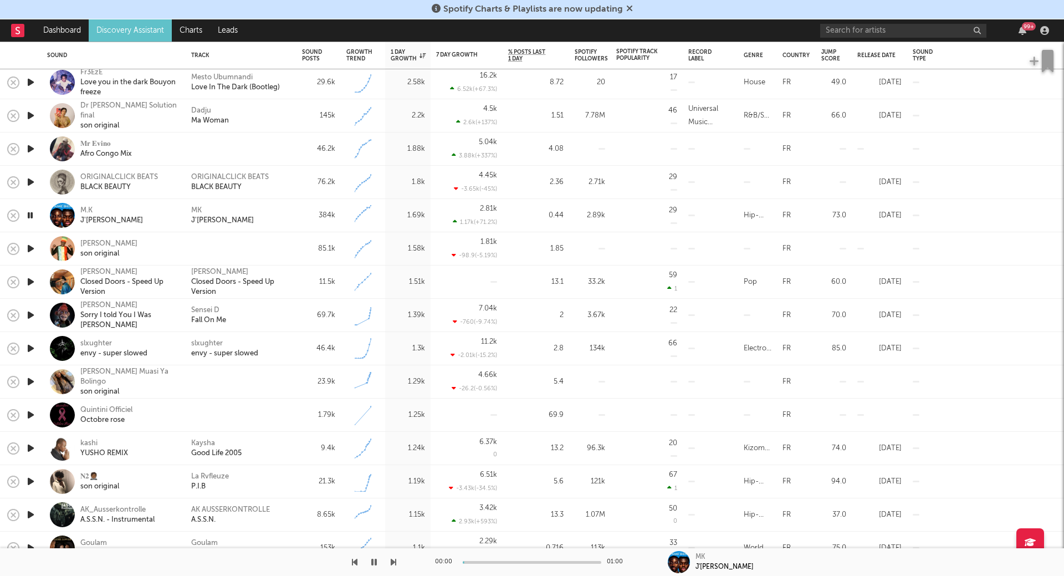
click at [32, 283] on icon "button" at bounding box center [31, 282] width 12 height 14
click at [33, 314] on icon "button" at bounding box center [31, 315] width 12 height 14
click at [31, 349] on icon "button" at bounding box center [31, 348] width 12 height 14
click at [28, 384] on icon "button" at bounding box center [31, 382] width 12 height 14
click at [31, 412] on icon "button" at bounding box center [31, 415] width 12 height 14
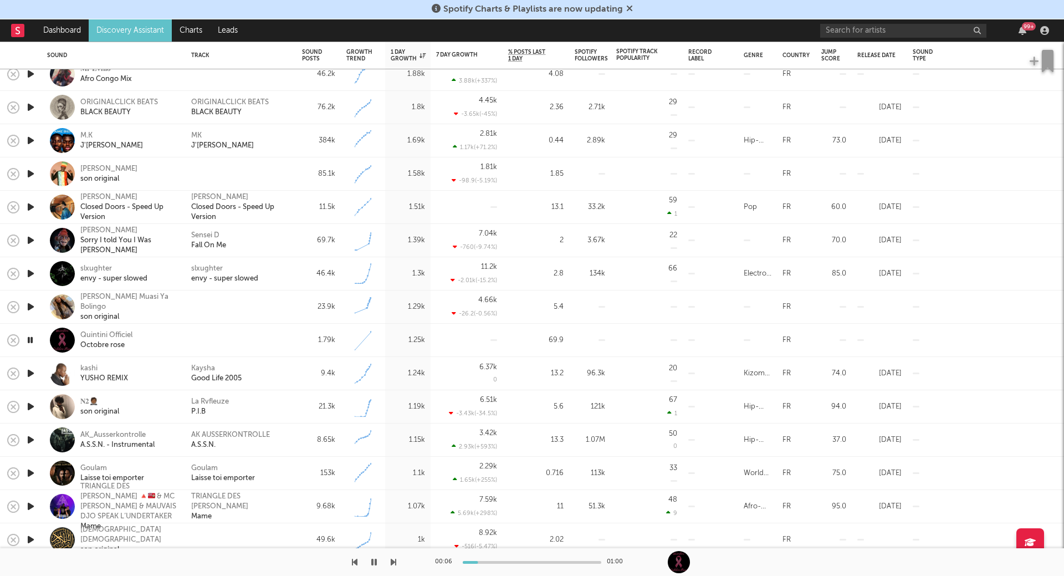
click at [30, 372] on icon "button" at bounding box center [31, 373] width 12 height 14
click at [30, 372] on icon "button" at bounding box center [30, 373] width 11 height 14
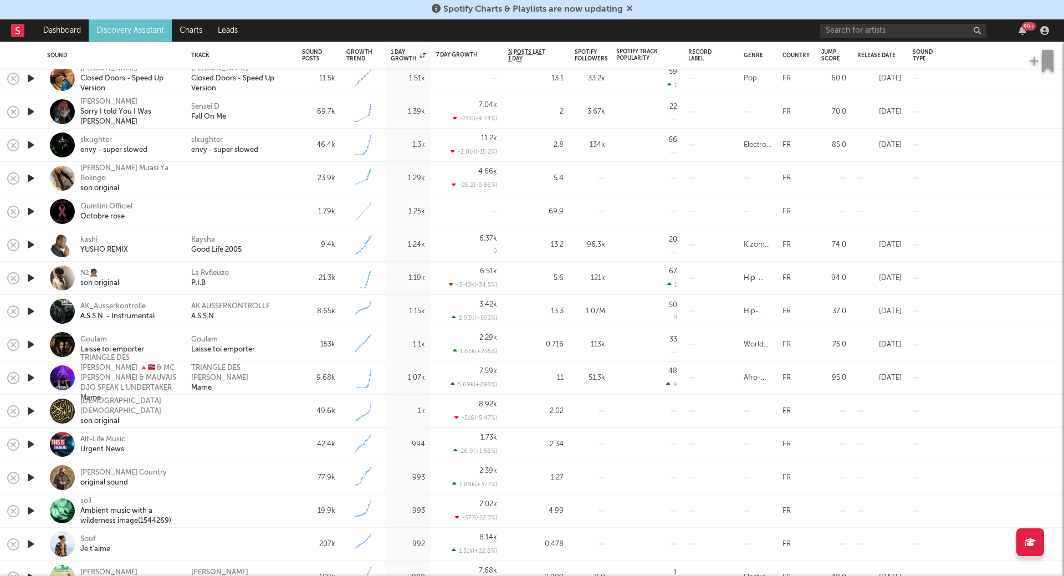
click at [27, 280] on icon "button" at bounding box center [31, 278] width 12 height 14
click at [33, 310] on icon "button" at bounding box center [31, 311] width 12 height 14
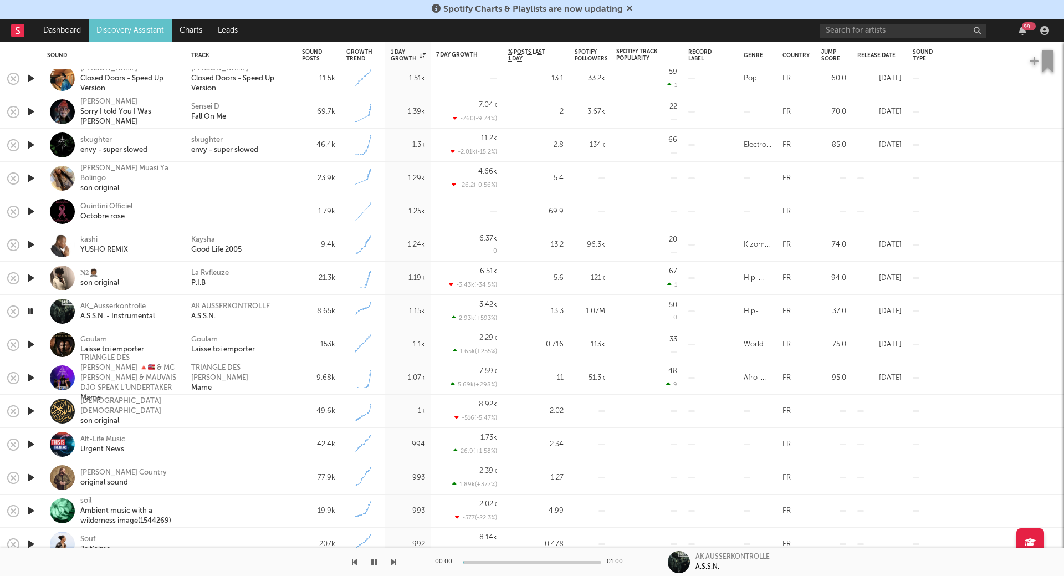
click at [30, 351] on icon "button" at bounding box center [31, 344] width 12 height 14
click at [32, 375] on icon "button" at bounding box center [31, 378] width 12 height 14
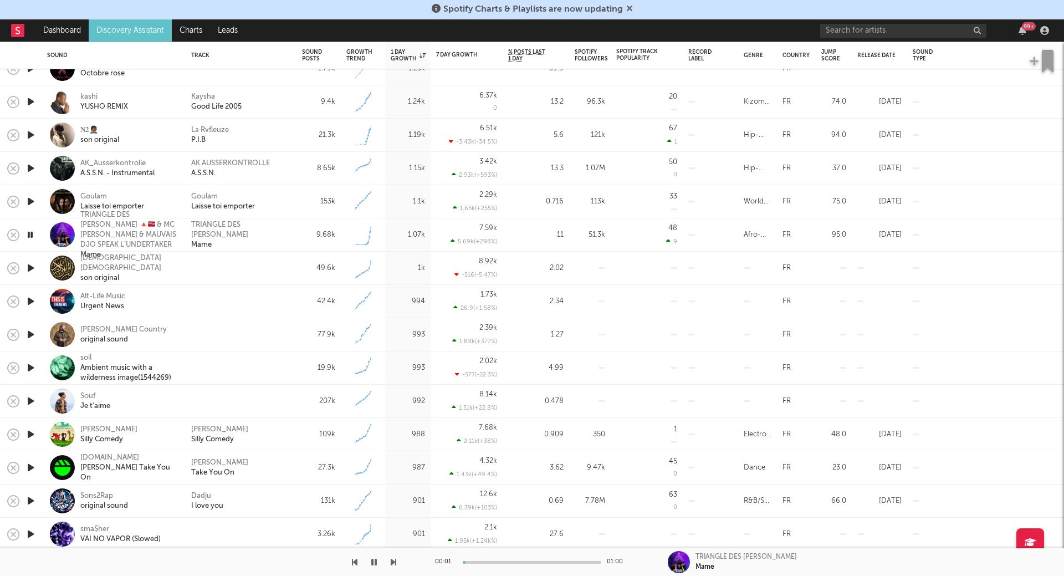
click at [32, 267] on icon "button" at bounding box center [31, 268] width 12 height 14
click at [32, 304] on icon "button" at bounding box center [31, 301] width 12 height 14
click at [30, 335] on icon "button" at bounding box center [31, 335] width 12 height 14
click at [33, 372] on icon "button" at bounding box center [31, 368] width 12 height 14
click at [33, 435] on icon "button" at bounding box center [31, 434] width 12 height 14
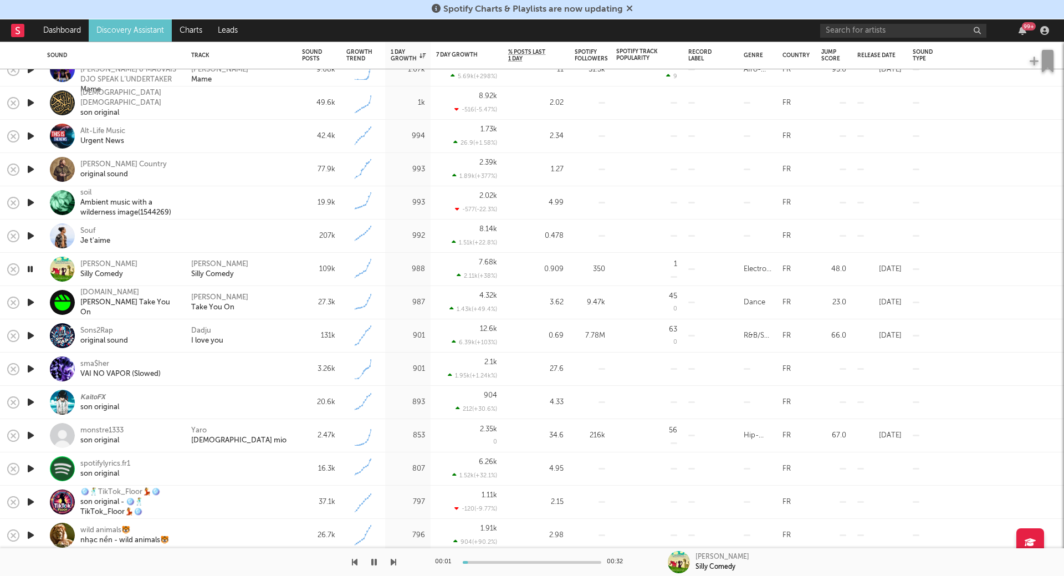
click at [29, 301] on icon "button" at bounding box center [31, 302] width 12 height 14
click at [28, 338] on icon "button" at bounding box center [31, 336] width 12 height 14
click at [30, 370] on icon "button" at bounding box center [31, 369] width 12 height 14
click at [29, 402] on icon "button" at bounding box center [31, 402] width 12 height 14
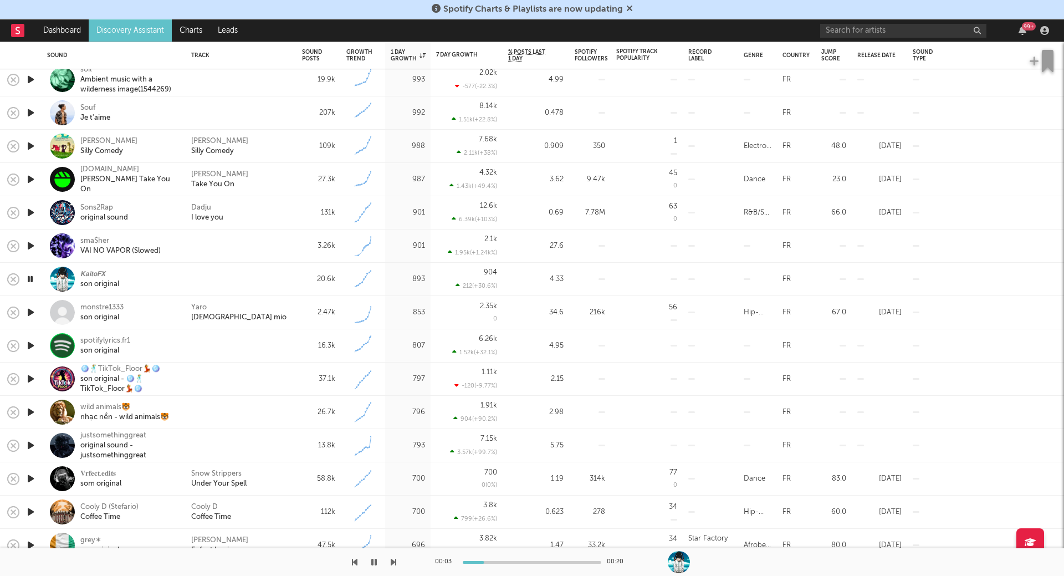
click at [27, 284] on icon "button" at bounding box center [30, 279] width 11 height 14
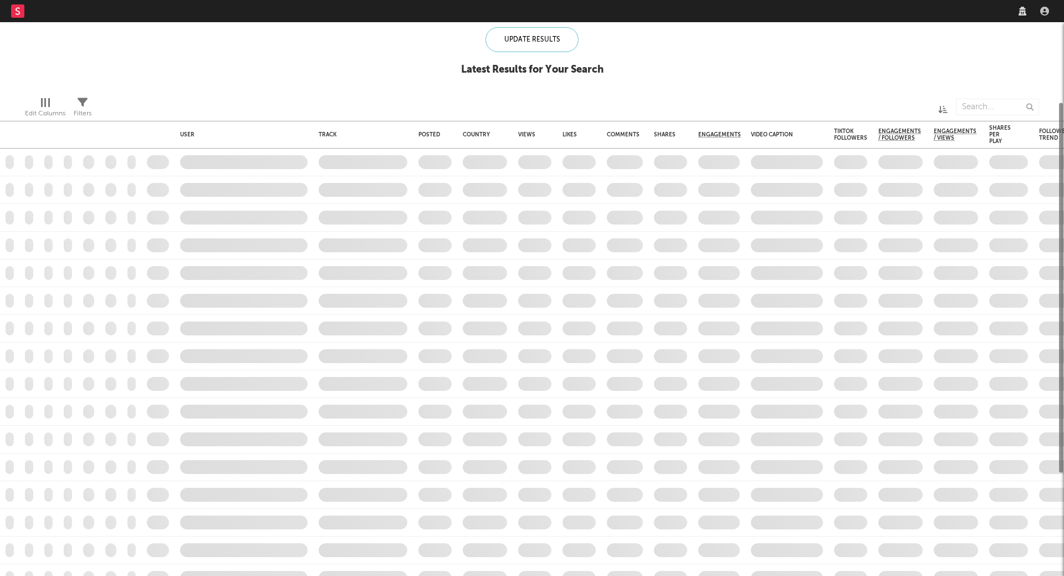
checkbox input "true"
